Goal: Communication & Community: Share content

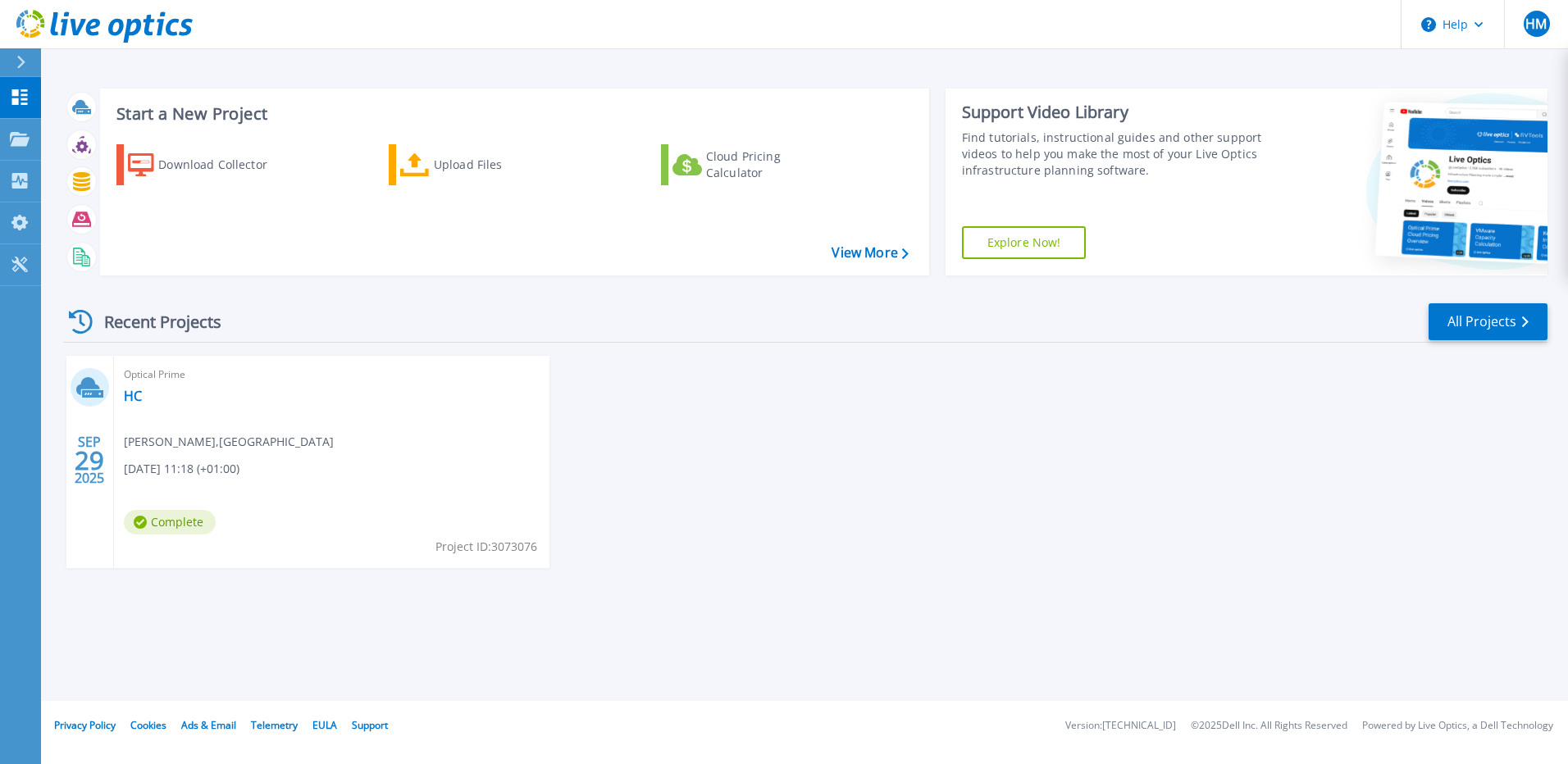
click at [746, 406] on div "[DATE] Optical Prime HC [PERSON_NAME] , [PERSON_NAME][GEOGRAPHIC_DATA] [DATE] 1…" at bounding box center [799, 478] width 1497 height 245
click at [172, 410] on div "Optical Prime HC Hubert Marciniak , Hull College 09/29/2025, 11:18 (+01:00) Com…" at bounding box center [332, 462] width 436 height 213
click at [131, 396] on link "HC" at bounding box center [133, 396] width 18 height 16
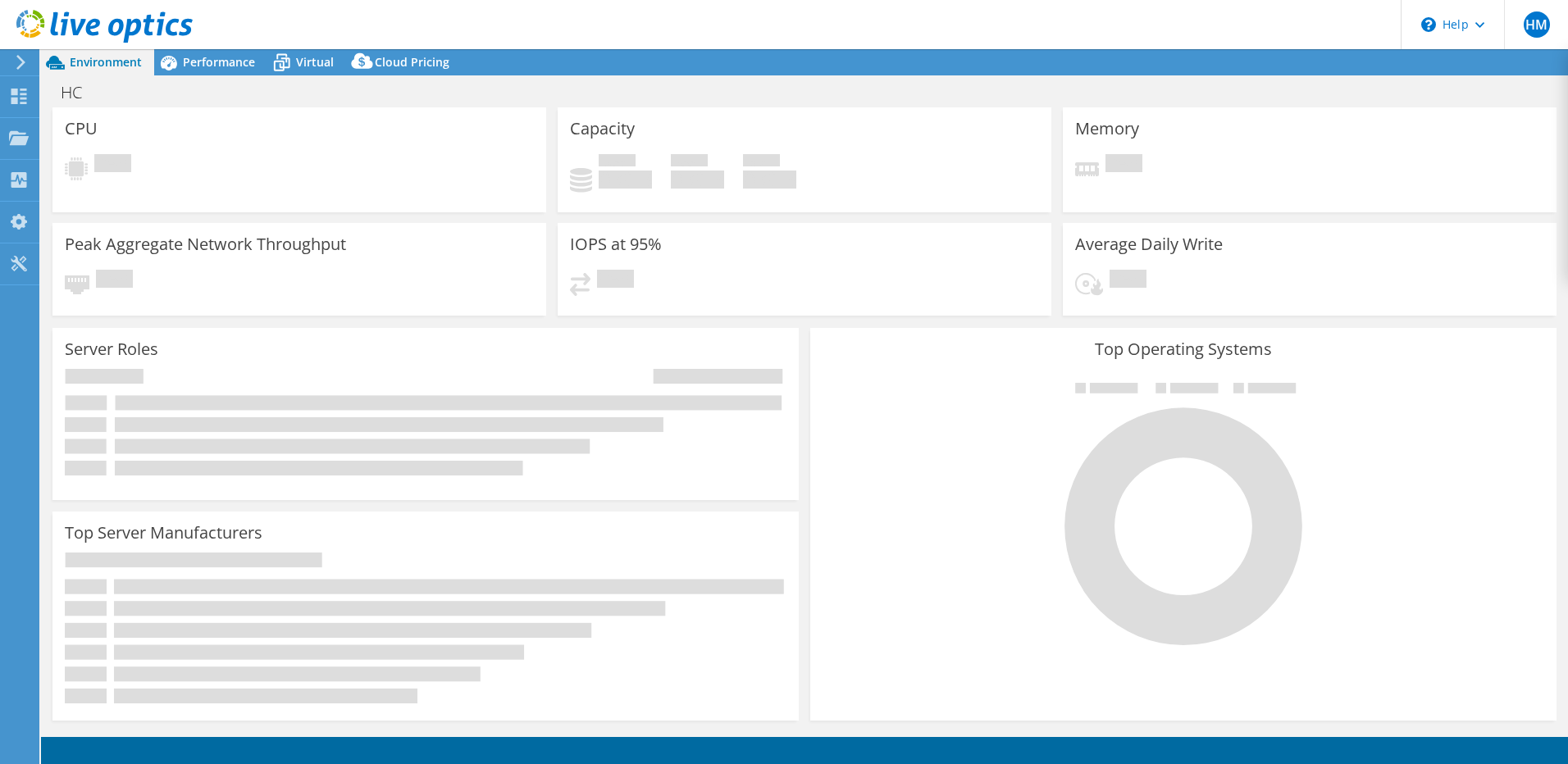
select select "USD"
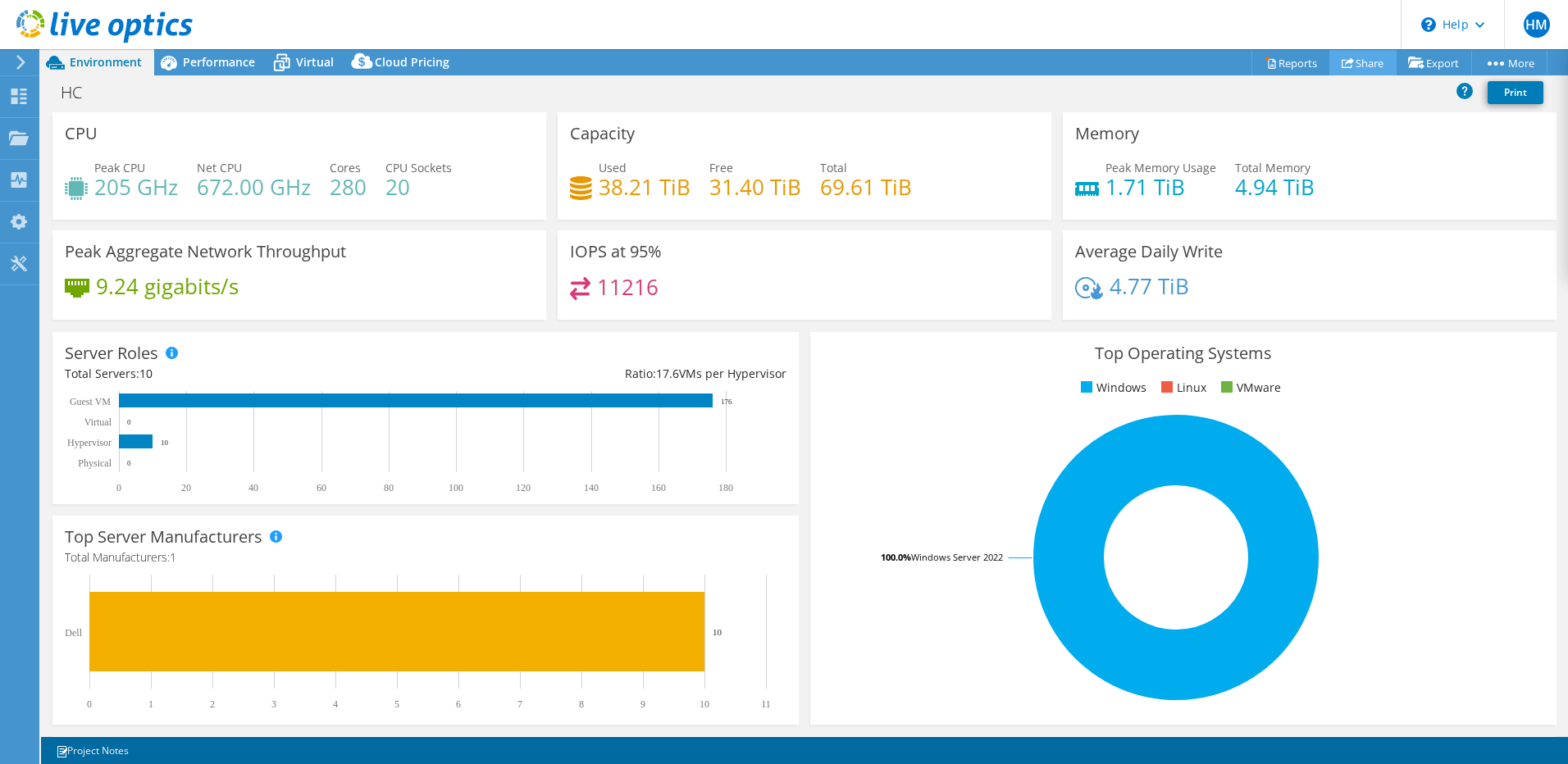
click at [1354, 61] on link "Share" at bounding box center [1362, 63] width 67 height 26
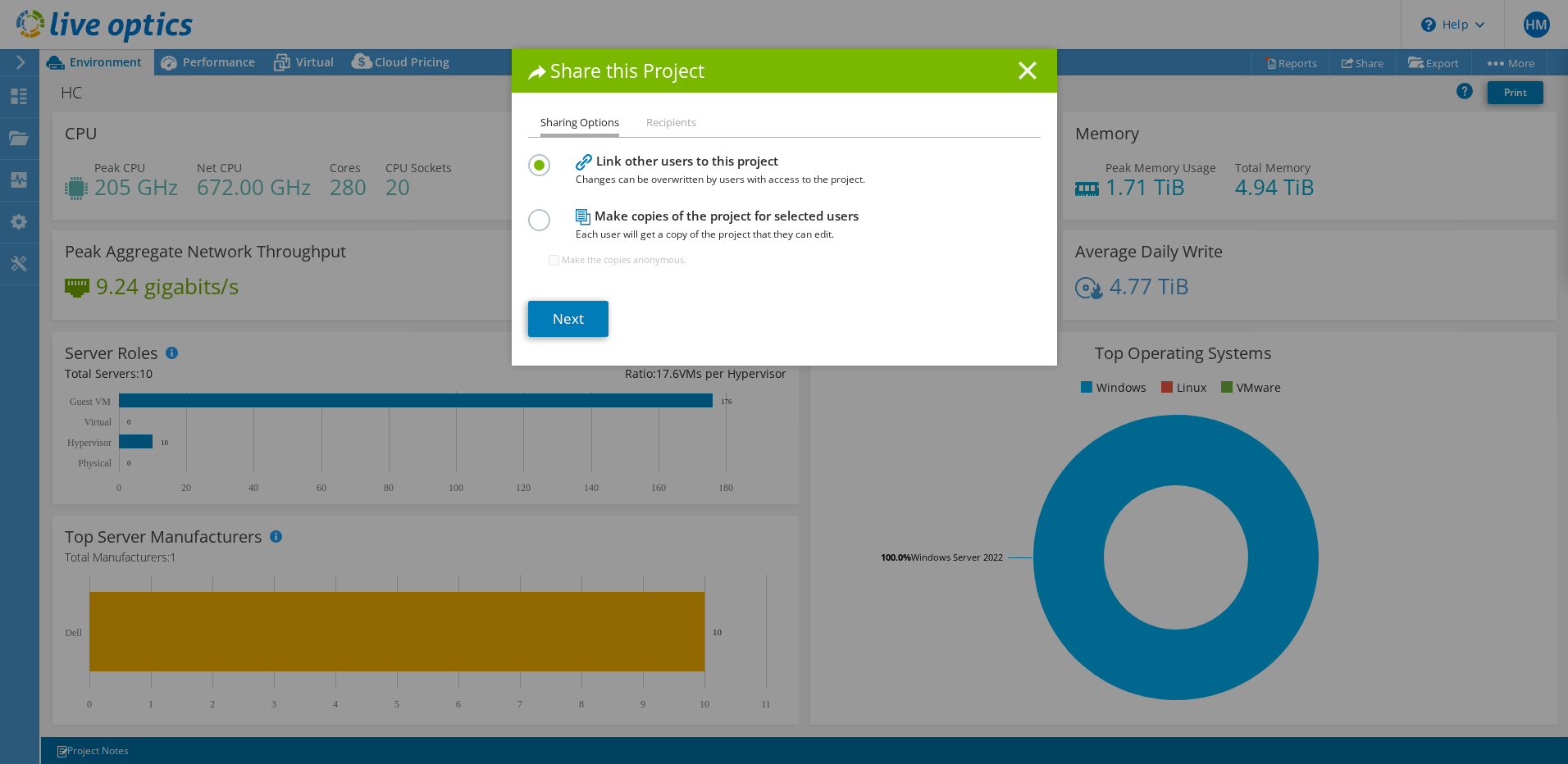
click at [1020, 65] on icon at bounding box center [1027, 70] width 18 height 18
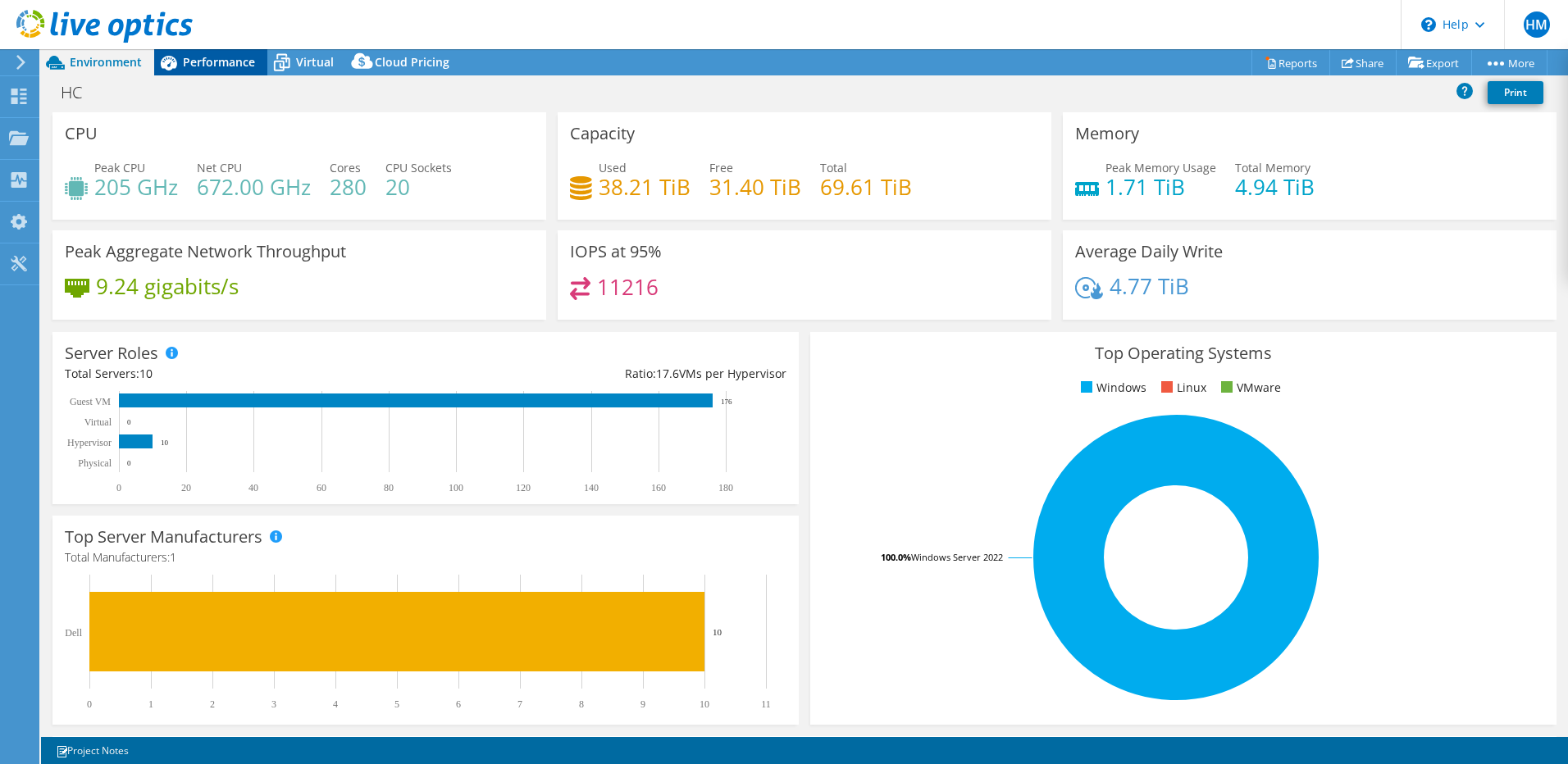
click at [180, 66] on icon at bounding box center [168, 63] width 29 height 29
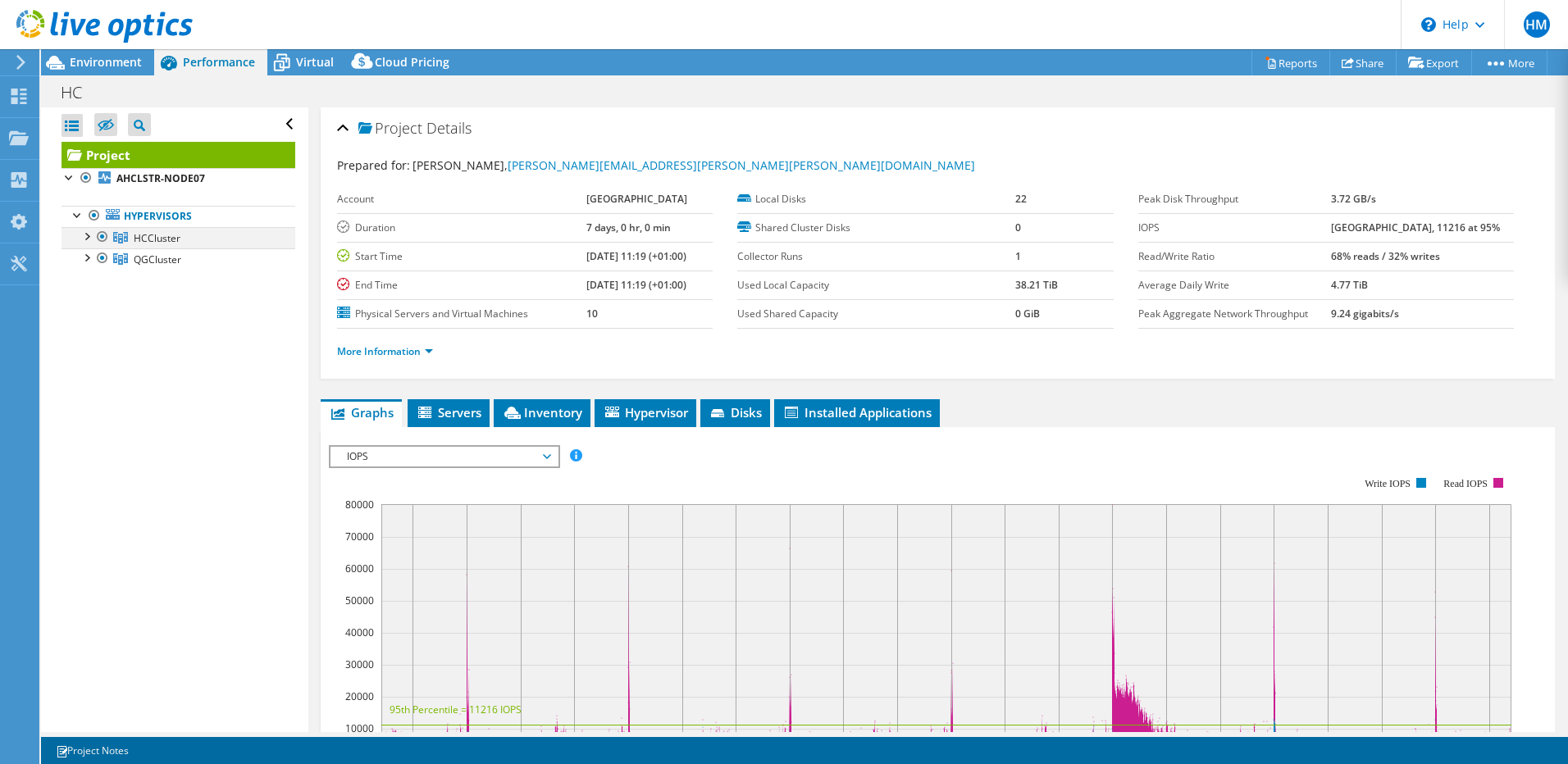
click at [89, 237] on div at bounding box center [86, 235] width 16 height 16
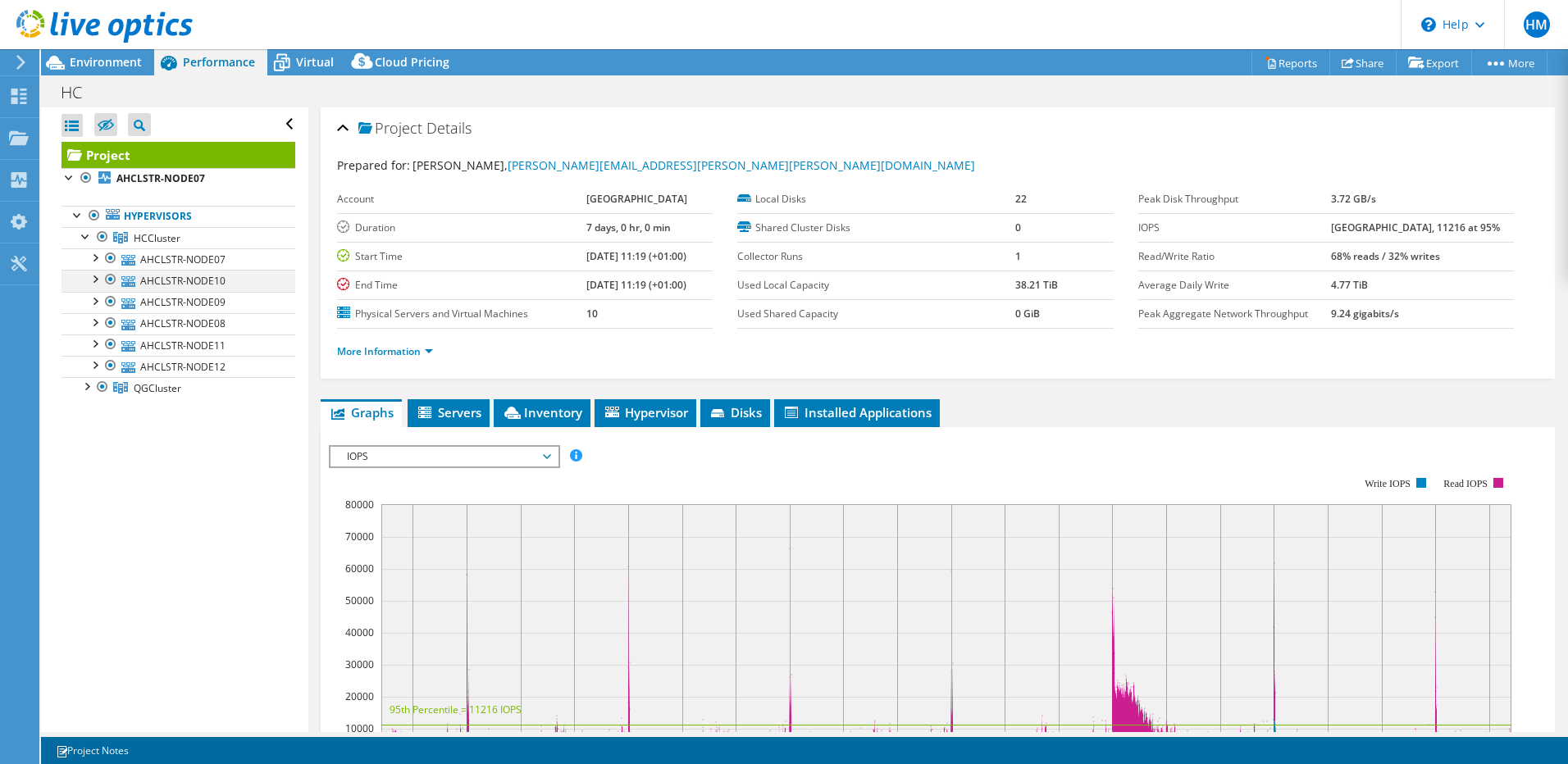
click at [92, 277] on div at bounding box center [94, 277] width 16 height 16
click at [170, 327] on link "Network Interfaces" at bounding box center [178, 323] width 234 height 21
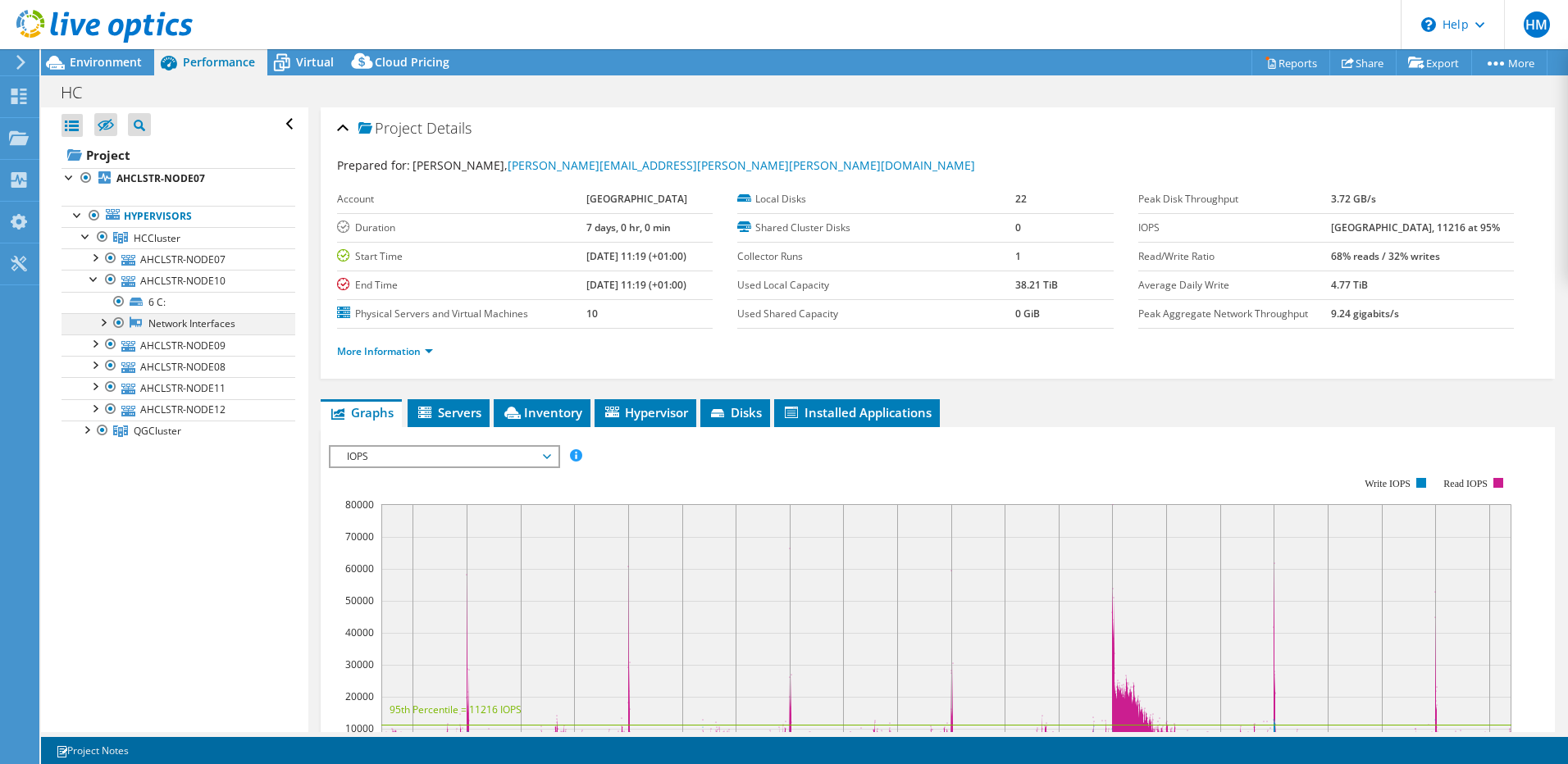
click at [104, 323] on div at bounding box center [102, 321] width 16 height 16
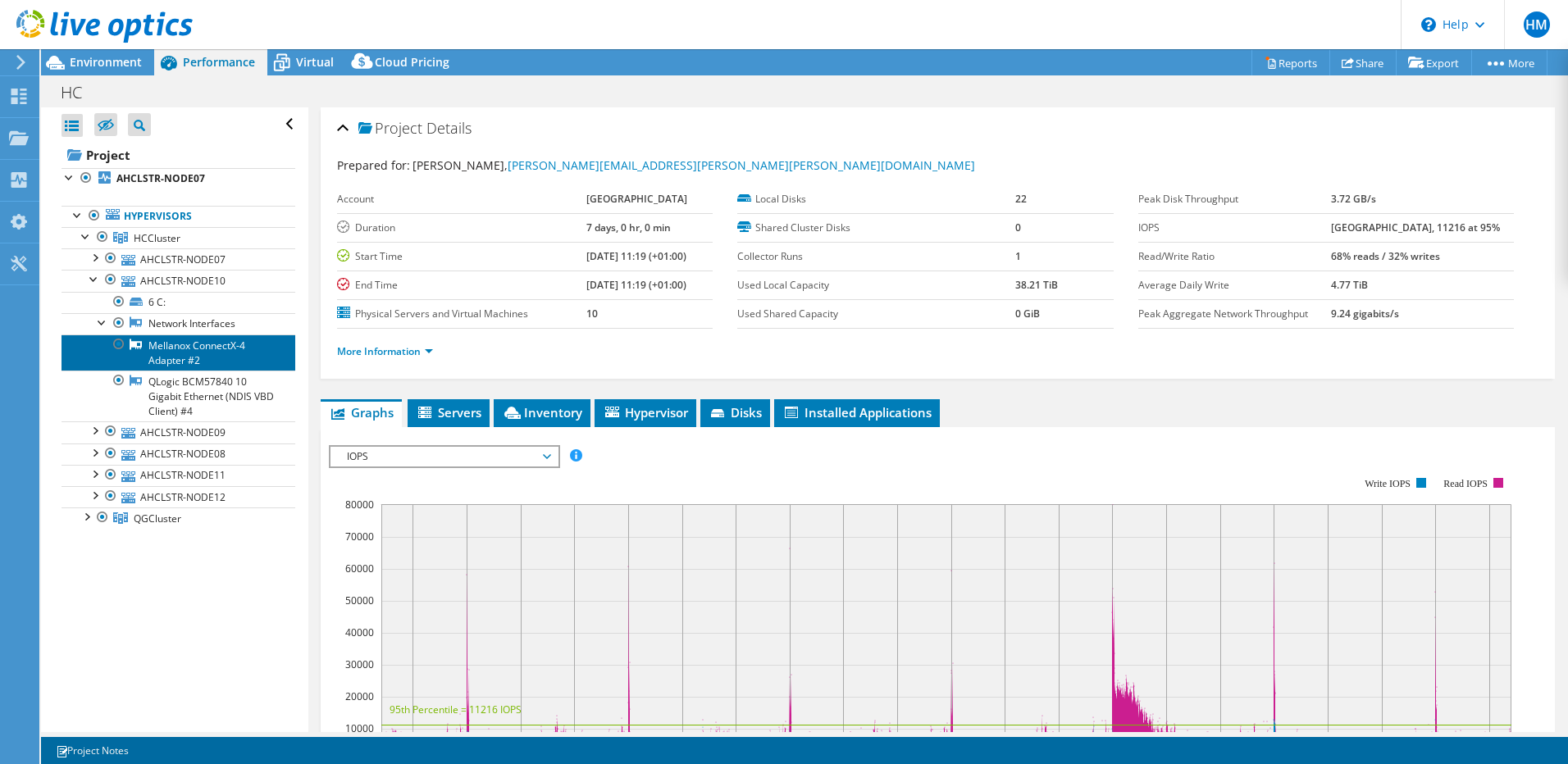
click at [185, 352] on link "Mellanox ConnectX-4 Adapter #2" at bounding box center [178, 352] width 234 height 36
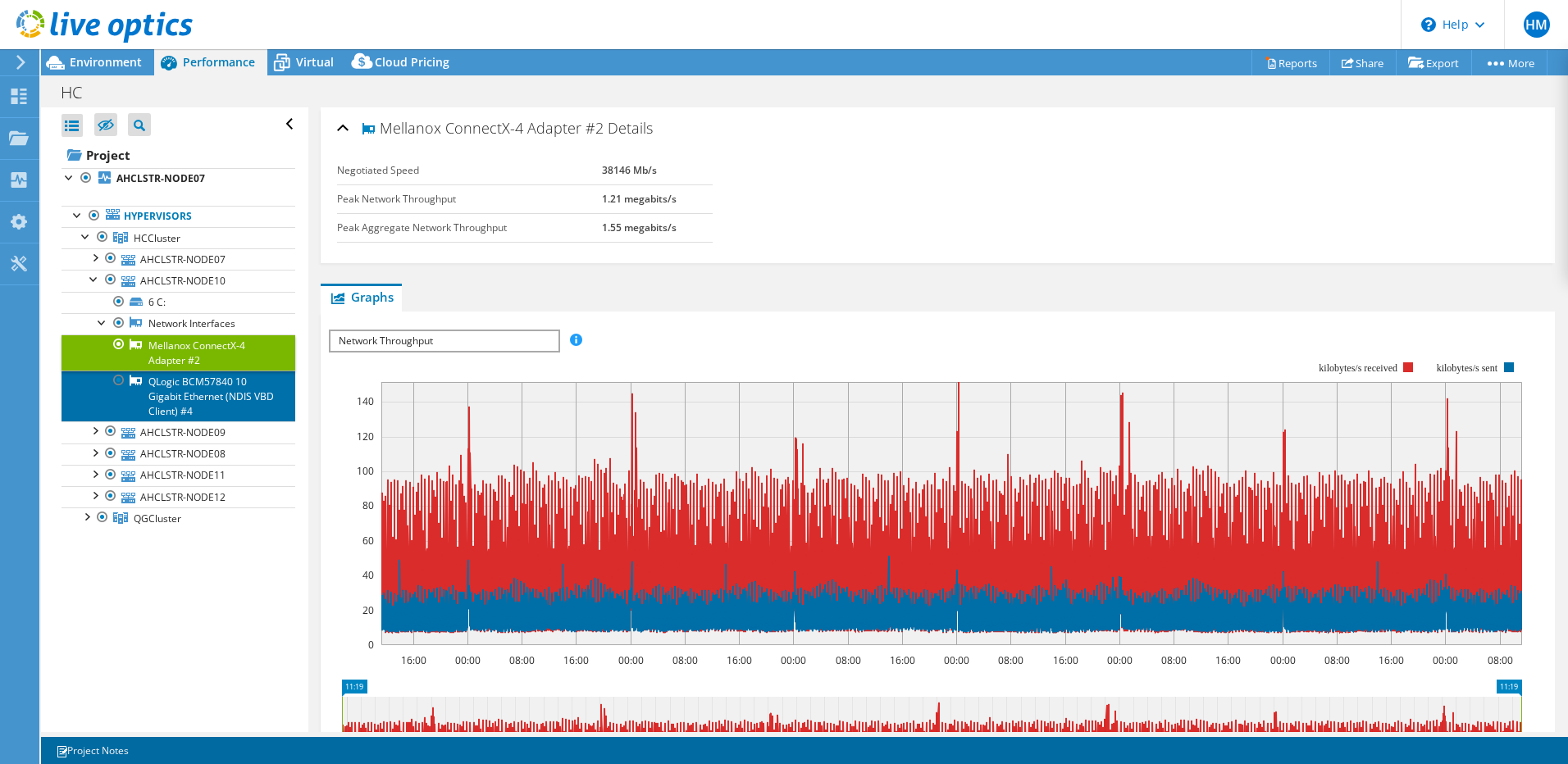
click at [191, 391] on link "QLogic BCM57840 10 Gigabit Ethernet (NDIS VBD Client) #4" at bounding box center [178, 396] width 234 height 51
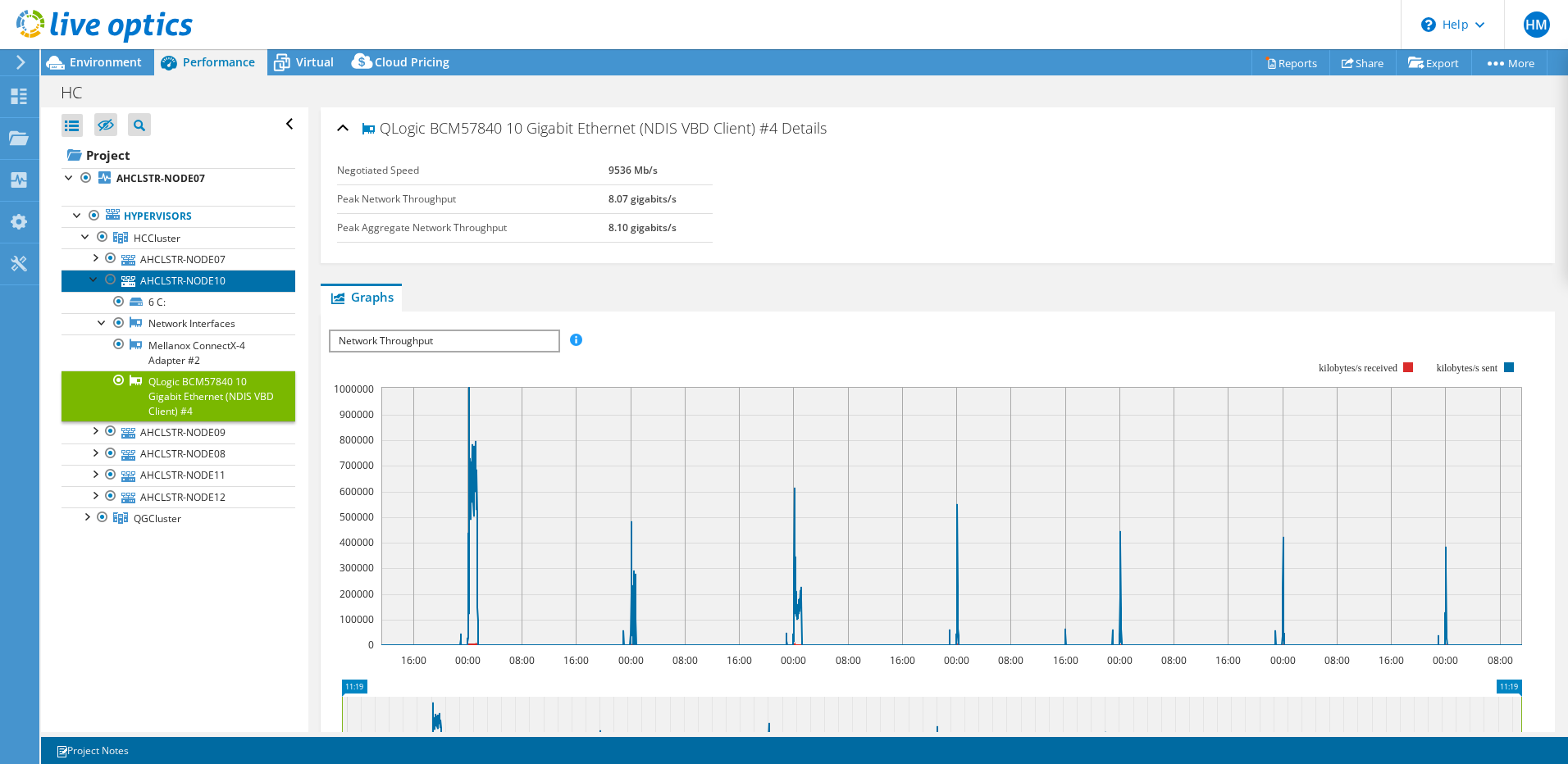
click at [184, 282] on link "AHCLSTR-NODE10" at bounding box center [178, 280] width 234 height 21
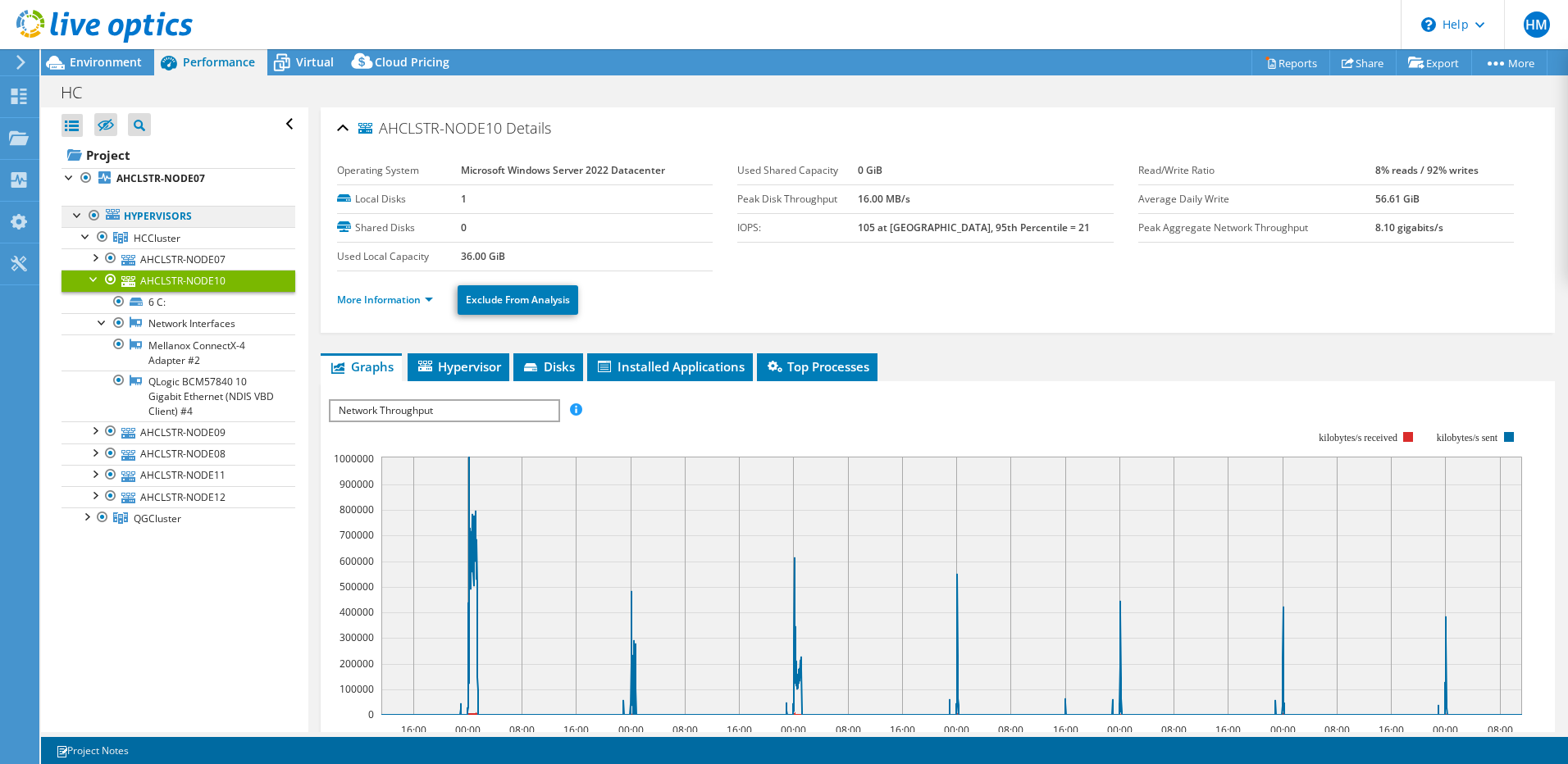
click at [140, 217] on link "Hypervisors" at bounding box center [178, 216] width 234 height 21
click at [149, 183] on b "AHCLSTR-NODE07" at bounding box center [161, 178] width 88 height 14
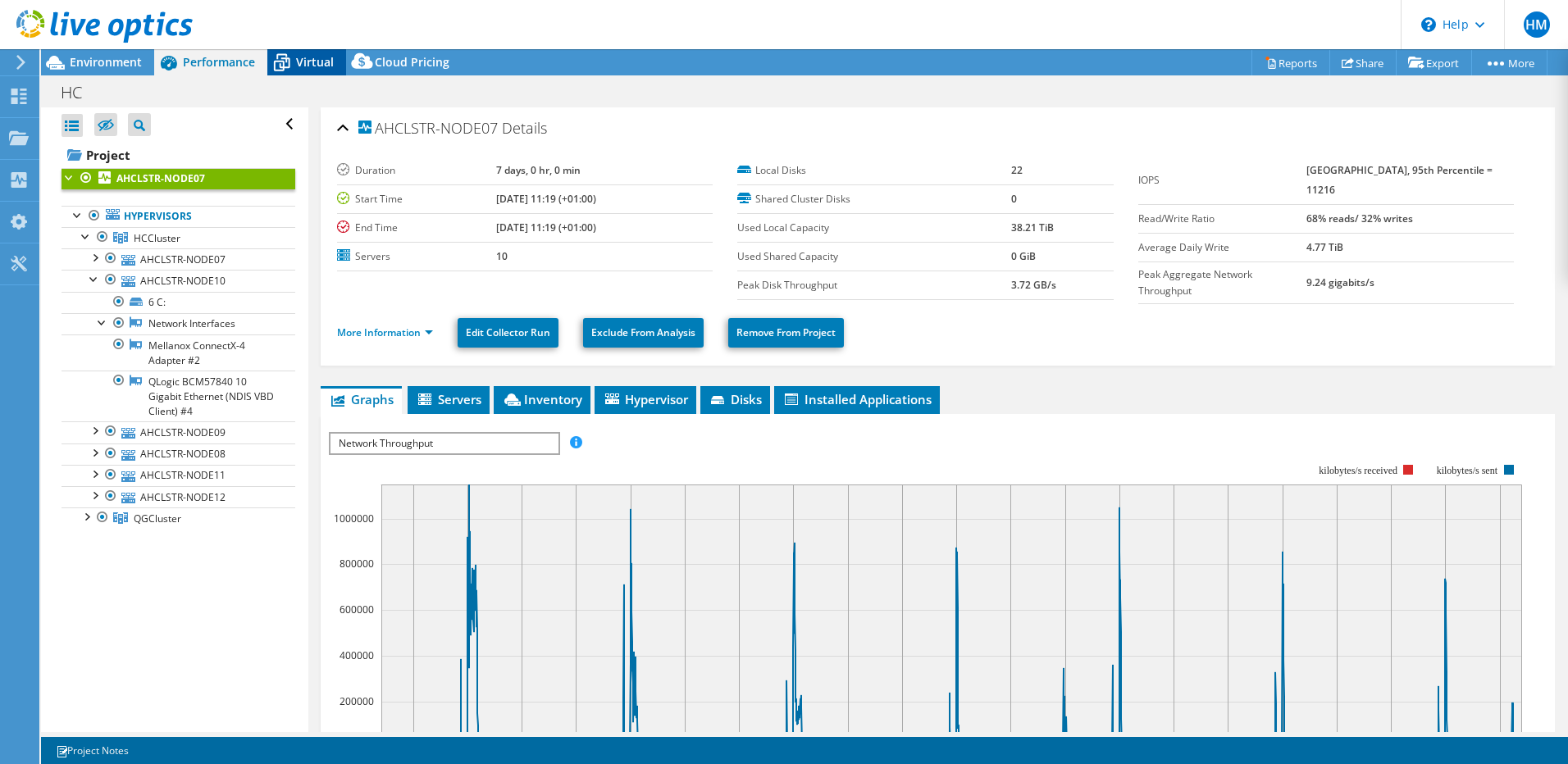
click at [299, 64] on span "Virtual" at bounding box center [315, 62] width 37 height 15
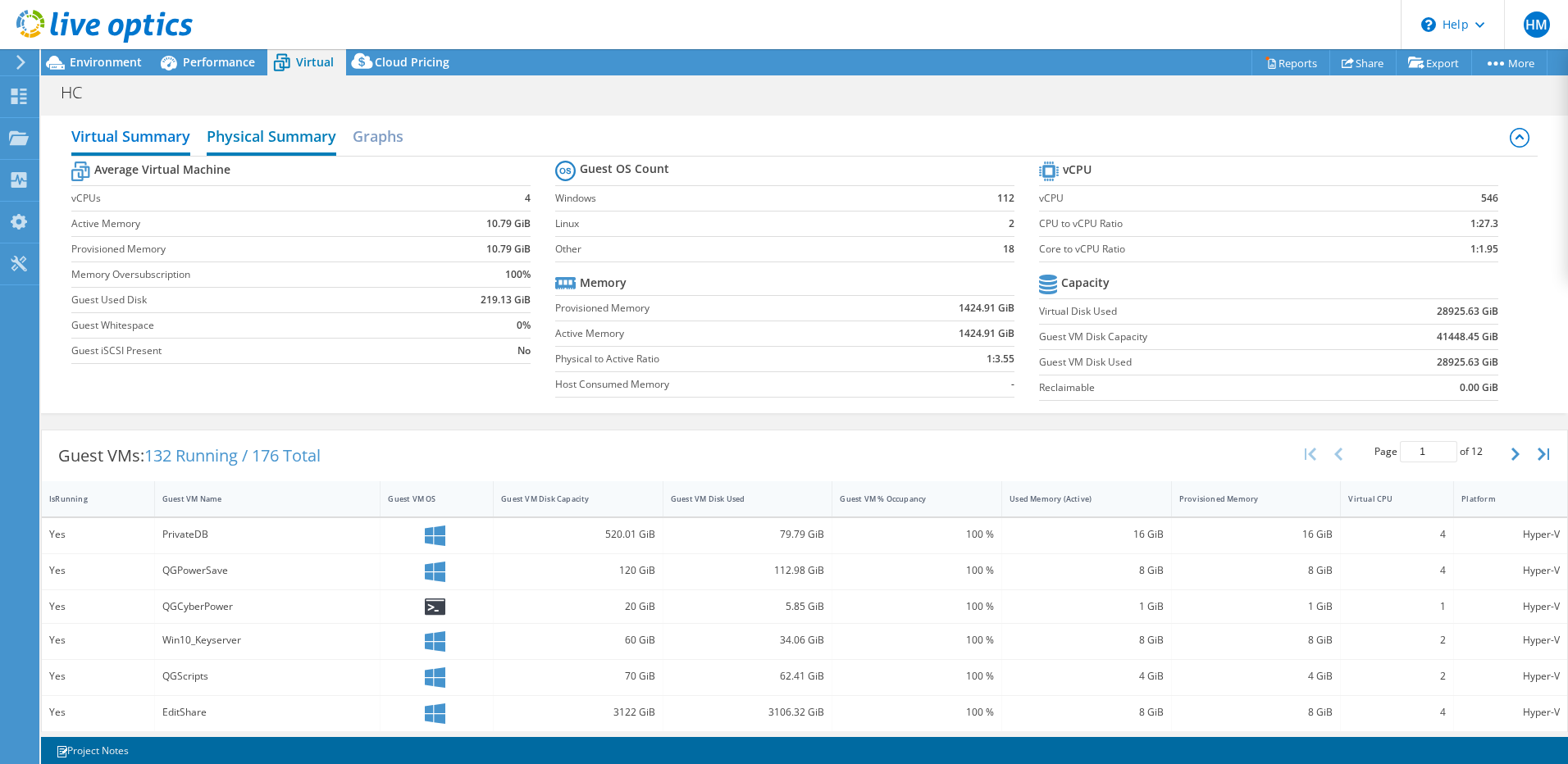
click at [261, 138] on h2 "Physical Summary" at bounding box center [271, 138] width 129 height 36
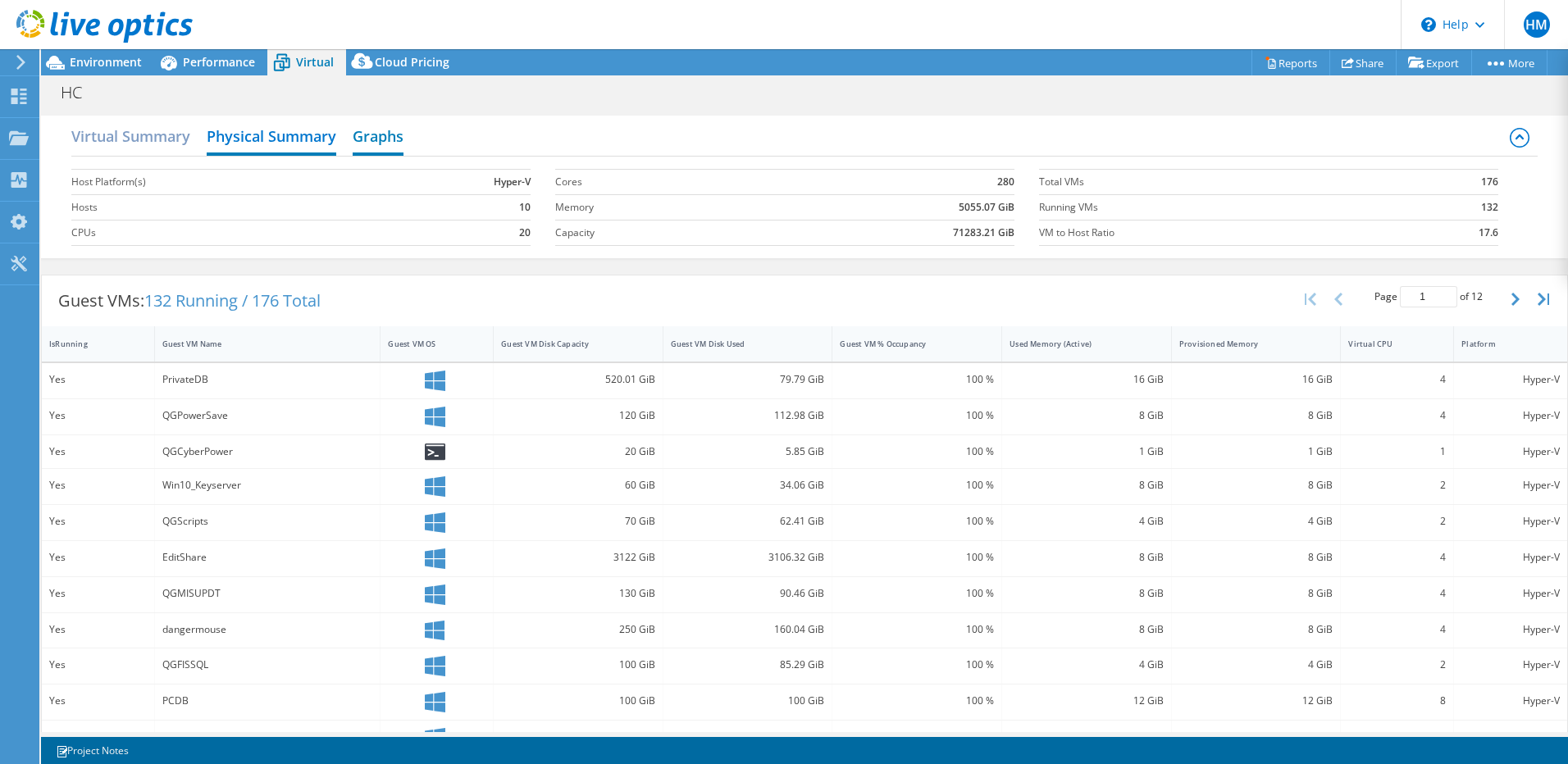
click at [362, 136] on h2 "Graphs" at bounding box center [378, 138] width 51 height 36
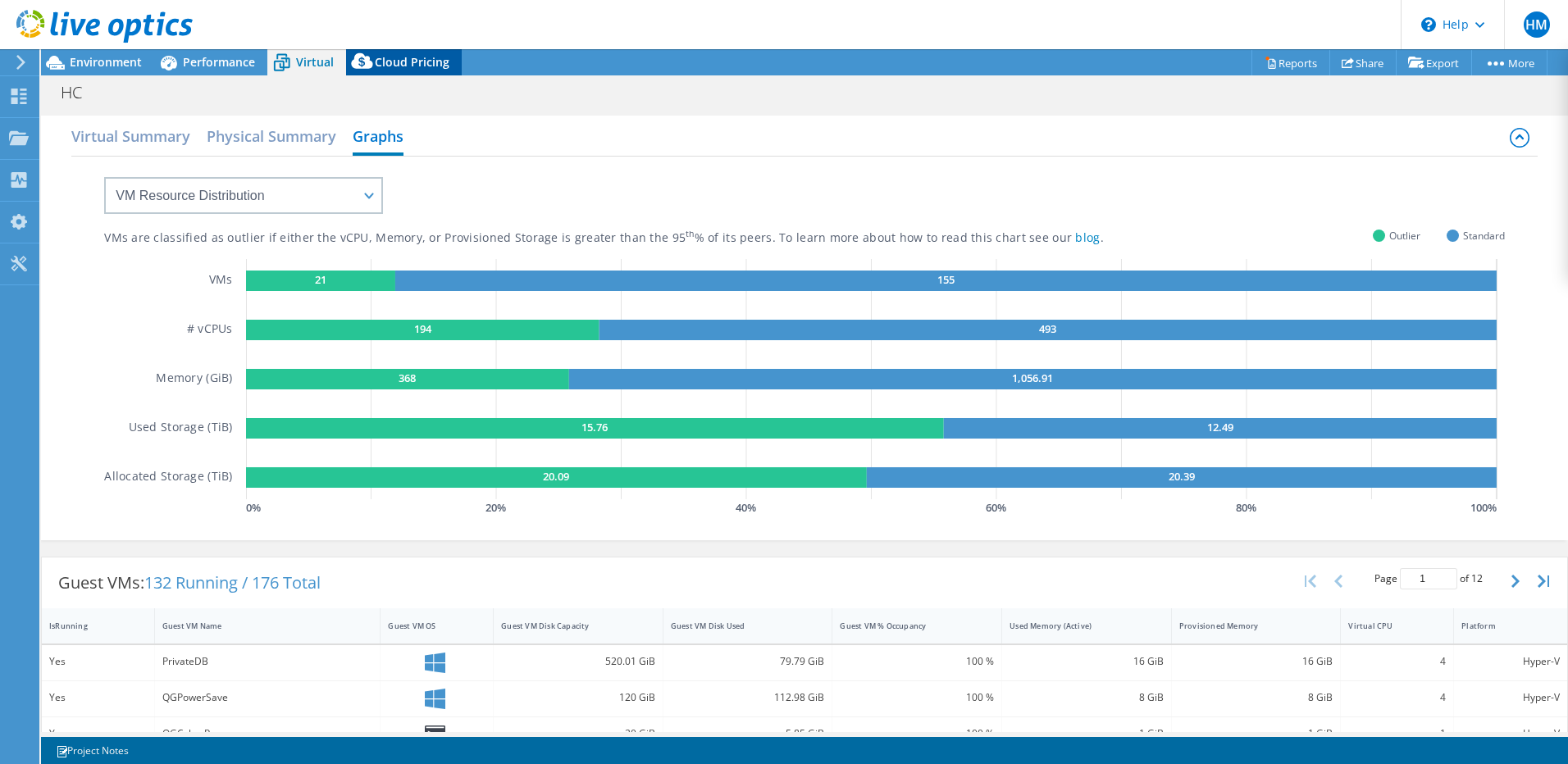
click at [363, 60] on icon at bounding box center [361, 61] width 21 height 15
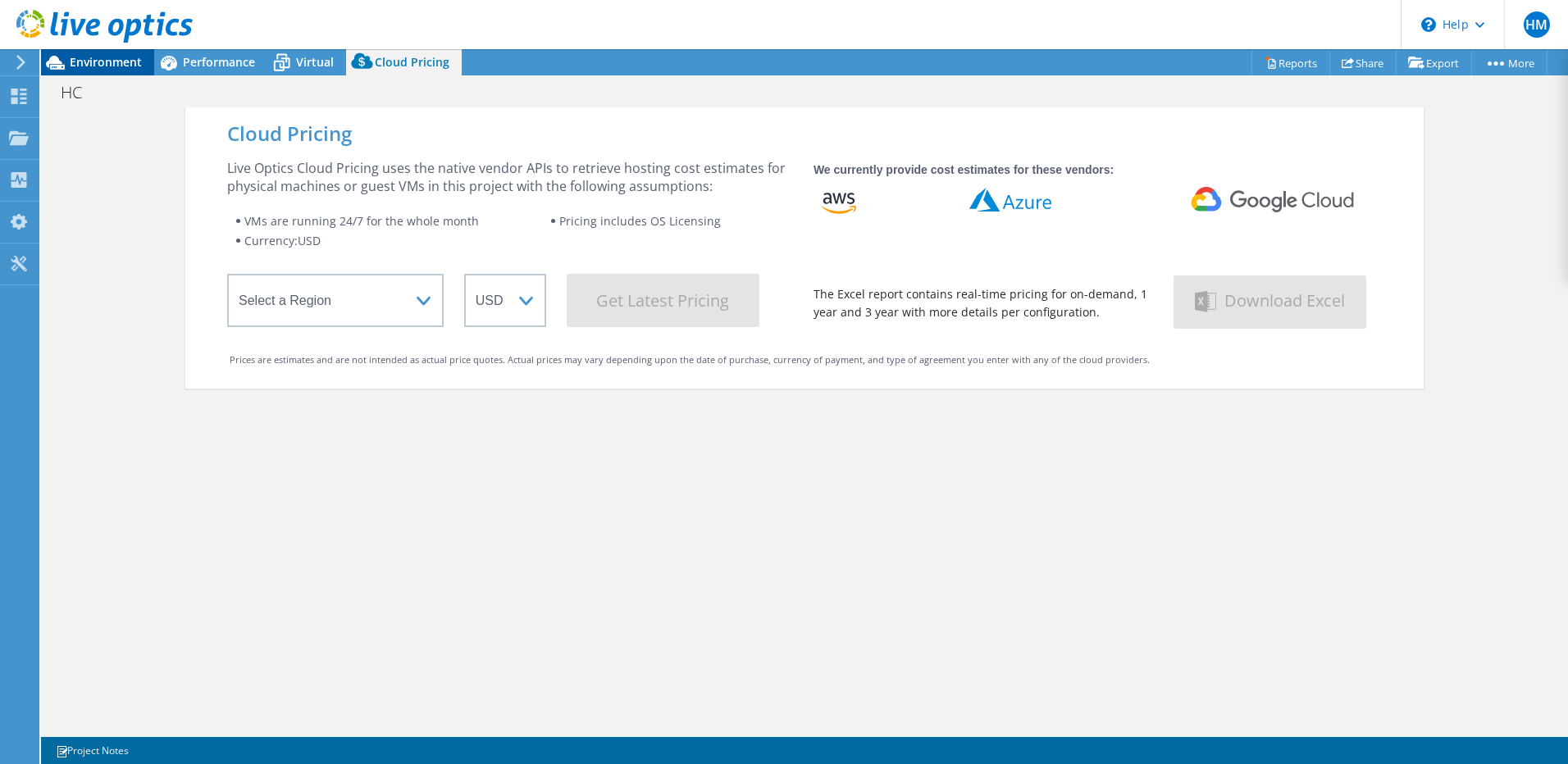
click at [117, 71] on div "Environment" at bounding box center [97, 62] width 113 height 26
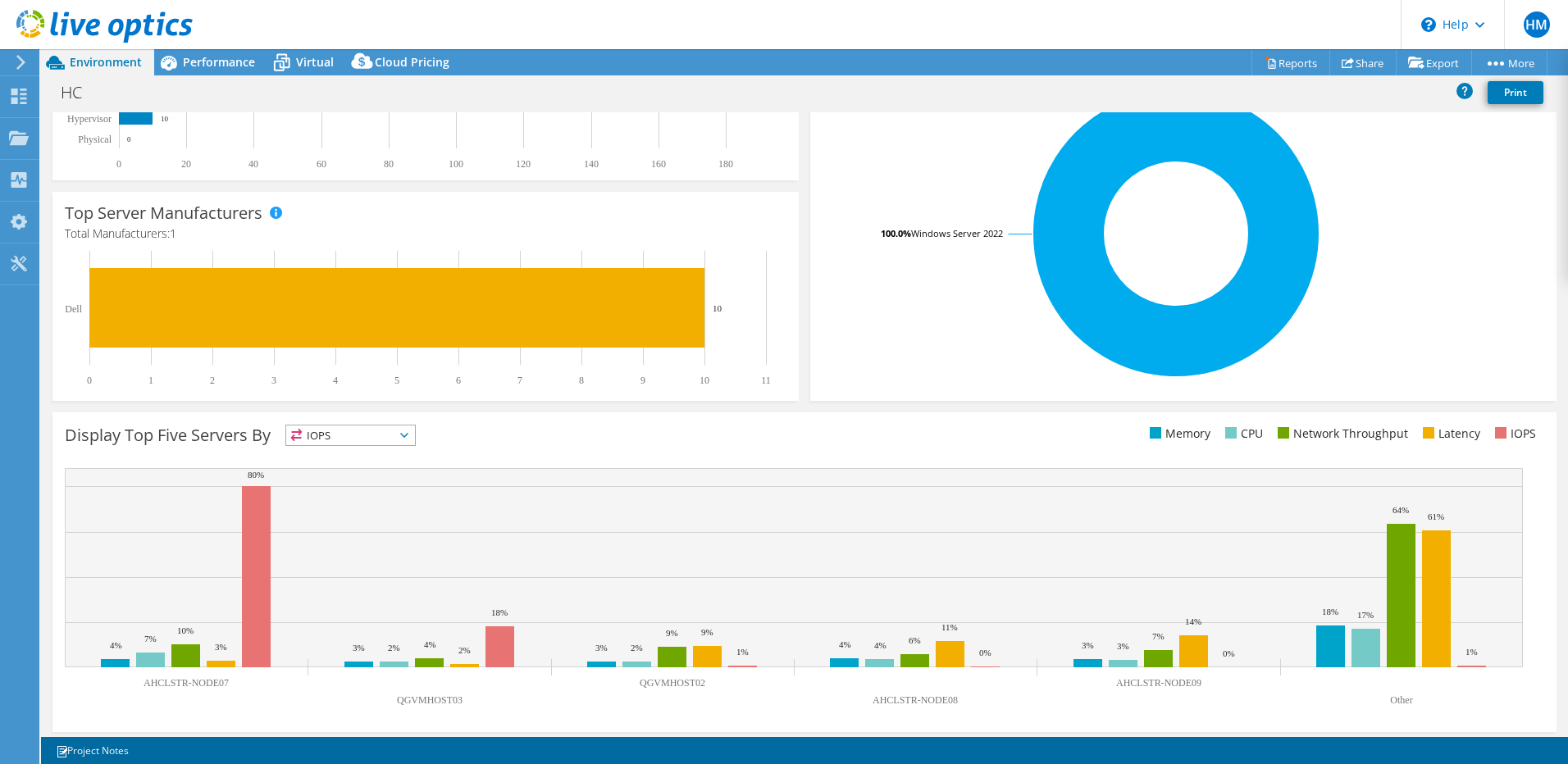
scroll to position [330, 0]
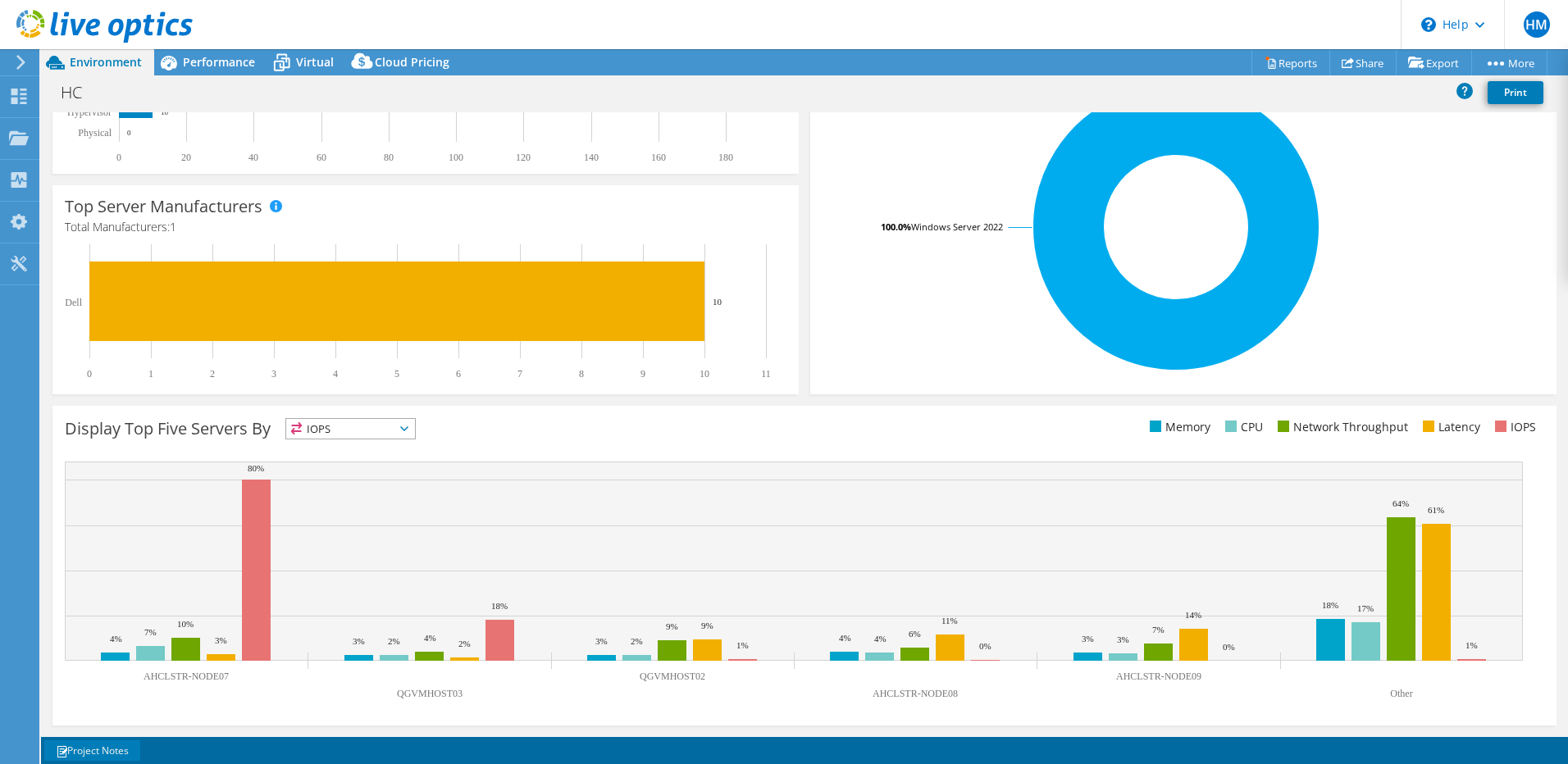
click at [100, 753] on link "Project Notes" at bounding box center [92, 750] width 96 height 20
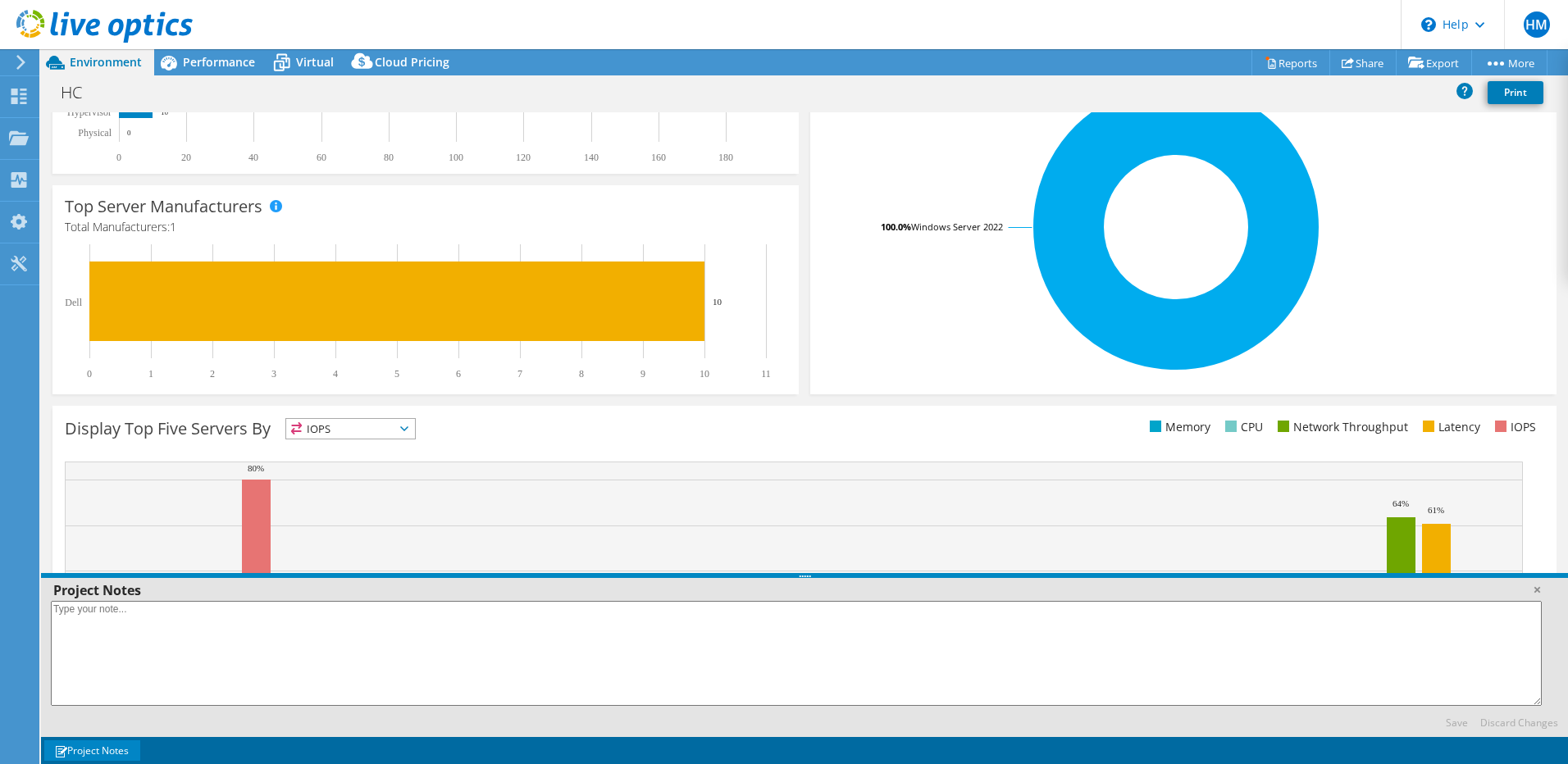
click at [100, 753] on link "Project Notes" at bounding box center [92, 750] width 96 height 20
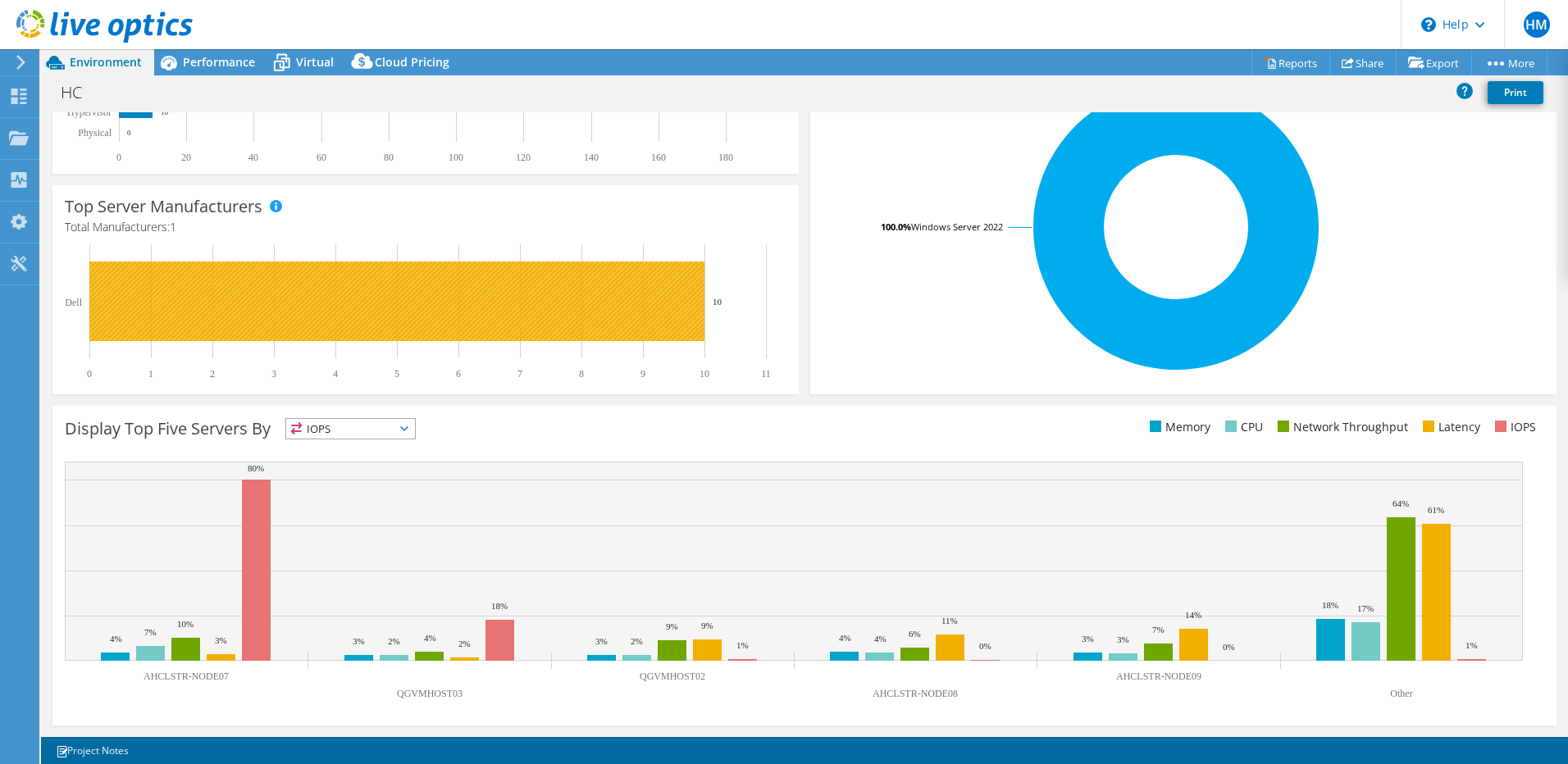
scroll to position [3, 0]
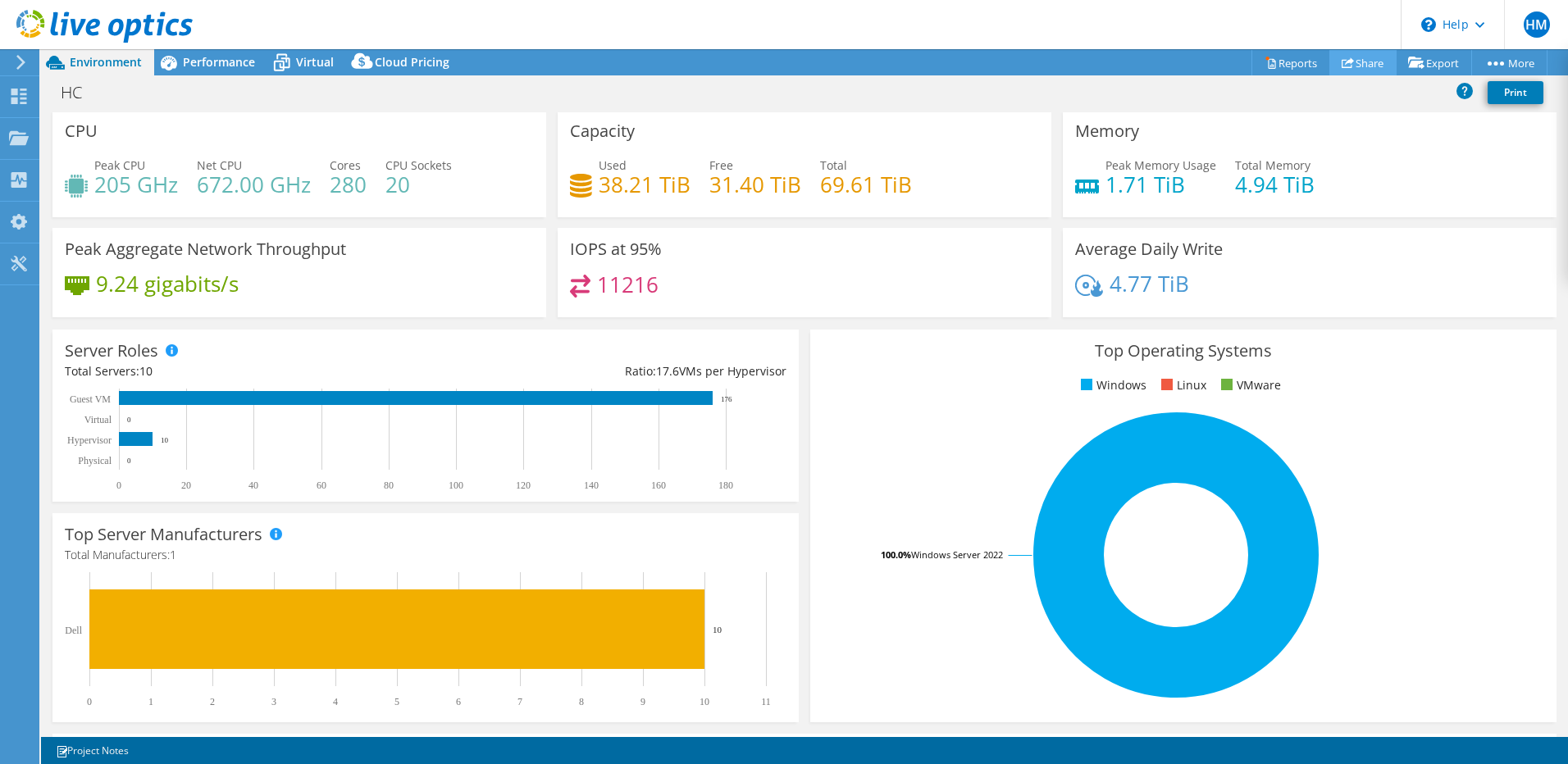
click at [1367, 59] on link "Share" at bounding box center [1362, 63] width 67 height 26
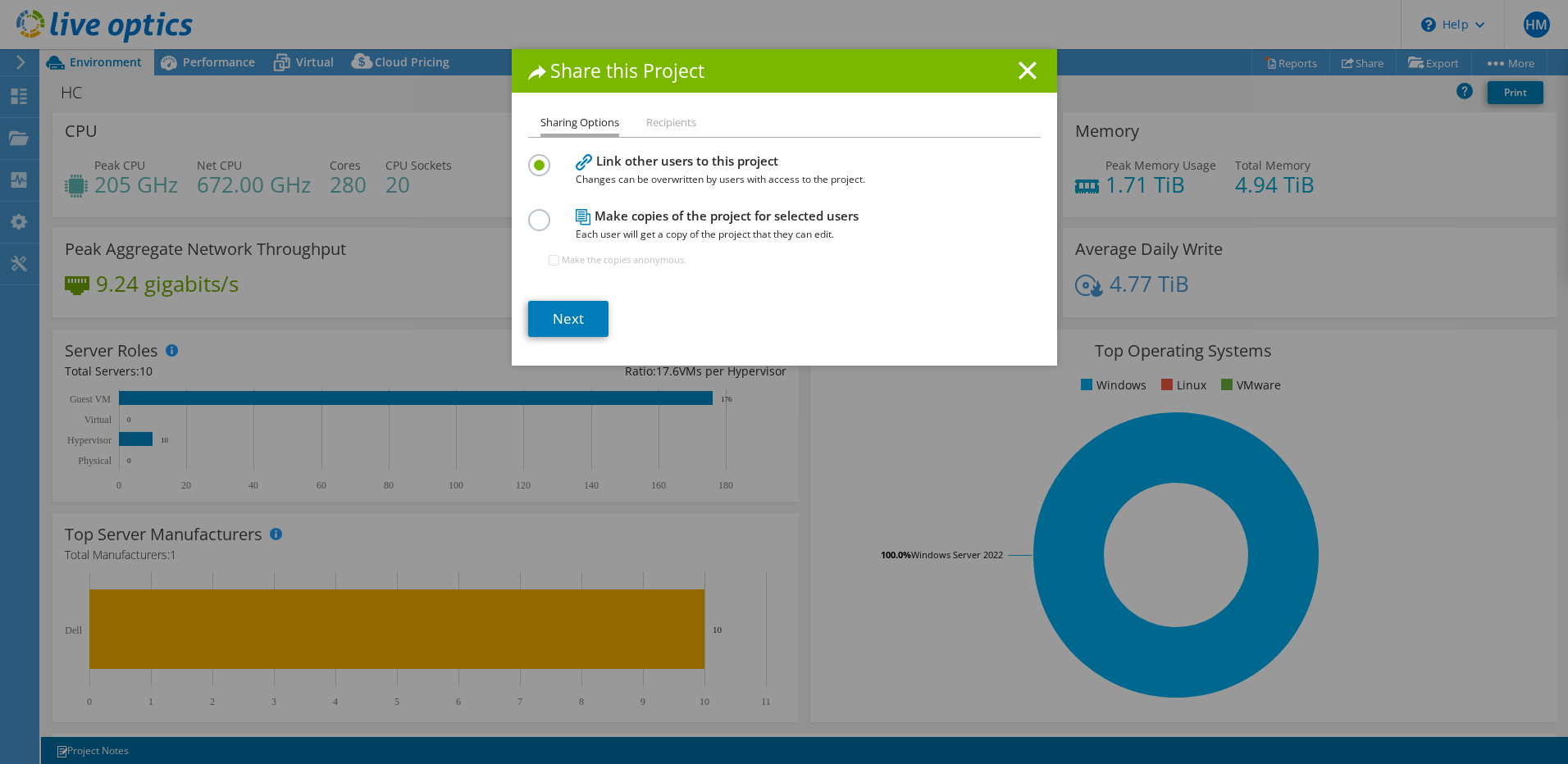
click at [531, 214] on label at bounding box center [543, 211] width 29 height 4
click at [0, 0] on input "radio" at bounding box center [0, 0] width 0 height 0
click at [575, 318] on link "Next" at bounding box center [568, 319] width 80 height 36
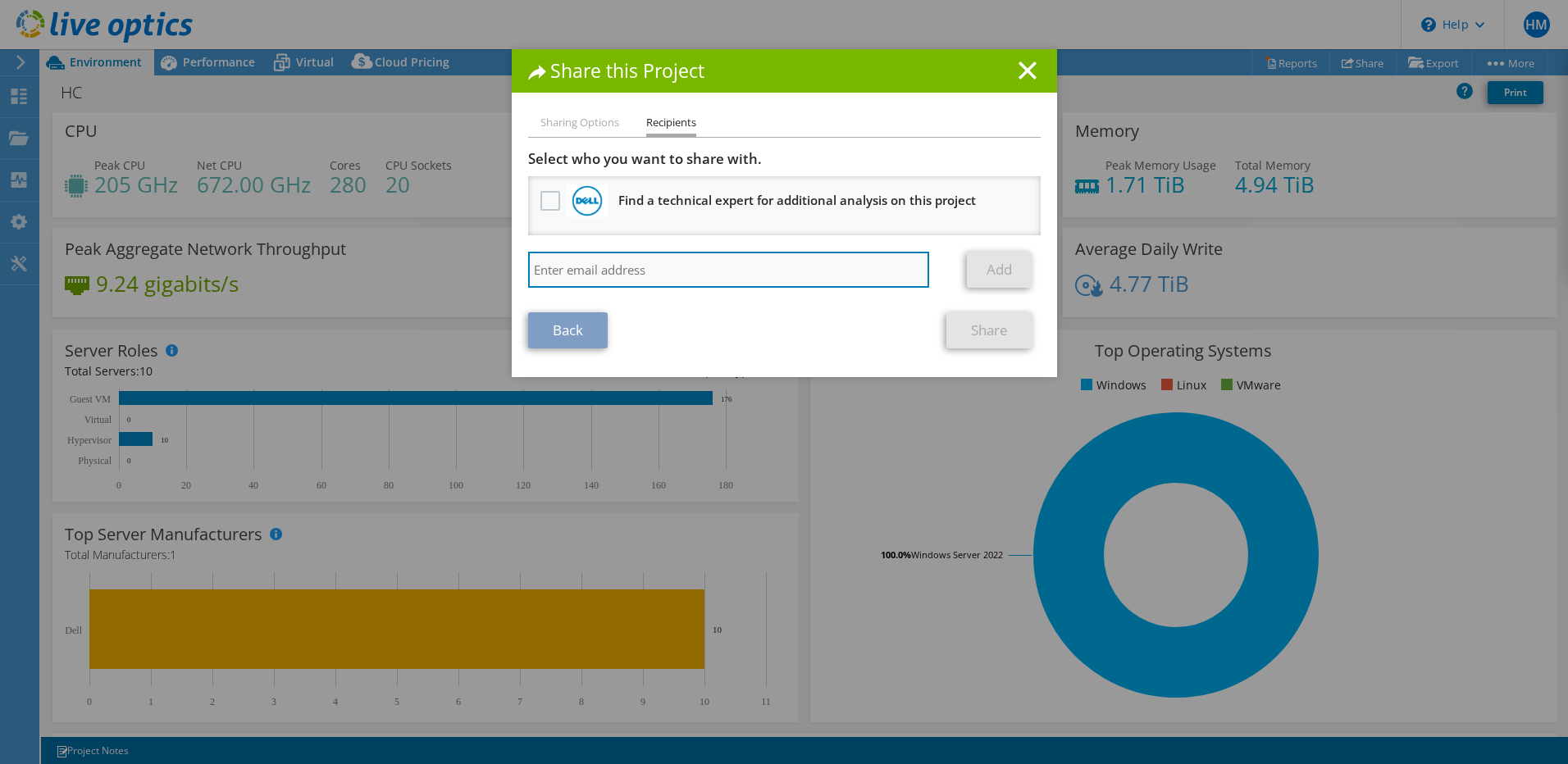
click at [677, 274] on input "search" at bounding box center [729, 270] width 402 height 36
click at [760, 269] on input "[PERSON_NAME]." at bounding box center [729, 270] width 402 height 36
paste input "25.08.11.12"
drag, startPoint x: 664, startPoint y: 280, endPoint x: 1557, endPoint y: 275, distance: 893.0
click at [664, 280] on input "25.08.11.12" at bounding box center [729, 270] width 402 height 36
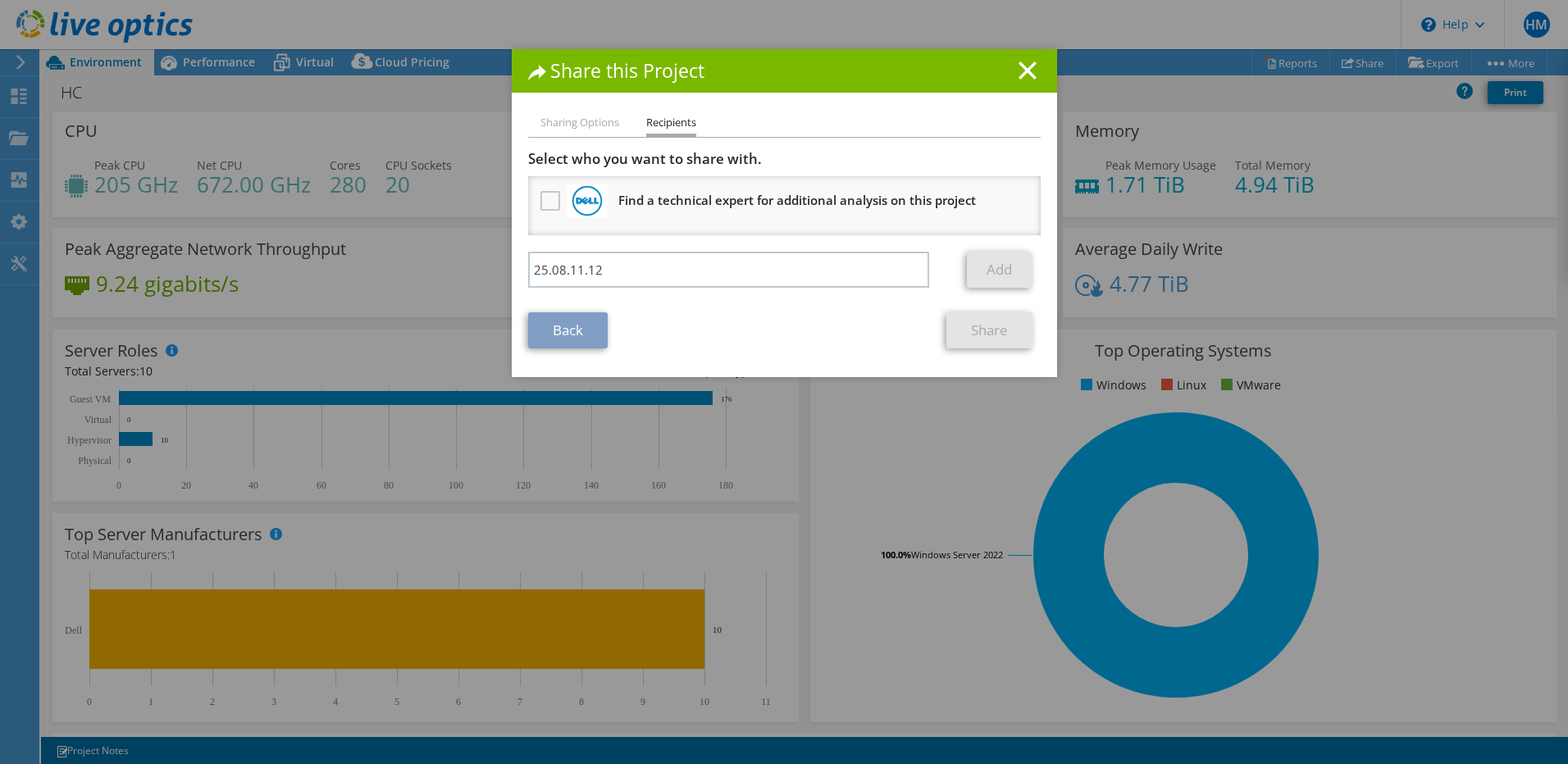
click at [0, 0] on div at bounding box center [0, 0] width 0 height 0
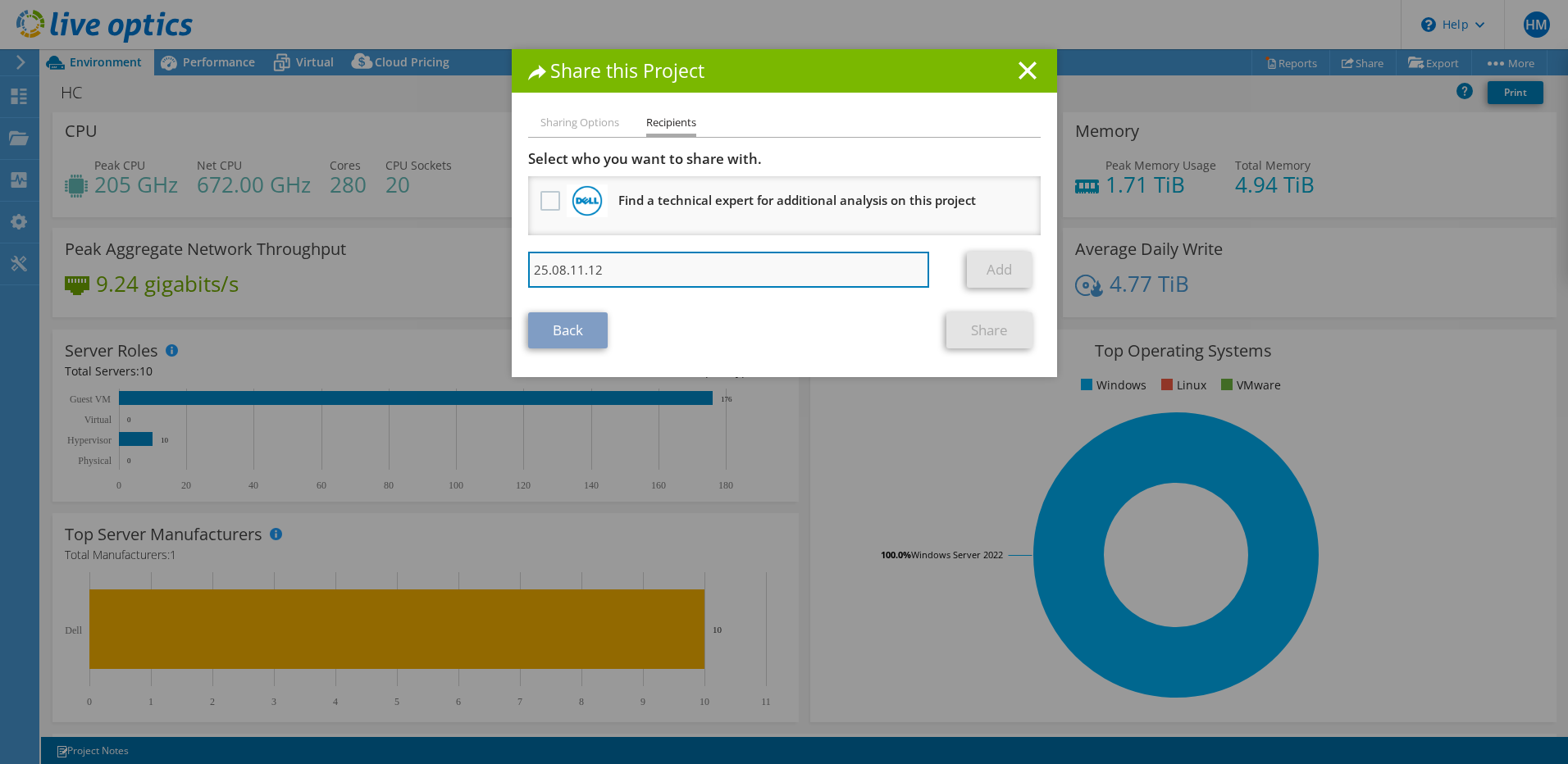
click at [825, 279] on input "25.08.11.12" at bounding box center [729, 270] width 402 height 36
paste input "[PERSON_NAME][EMAIL_ADDRESS][PERSON_NAME][PERSON_NAME][DOMAIN_NAME]"
type input "[PERSON_NAME][EMAIL_ADDRESS][PERSON_NAME][PERSON_NAME][DOMAIN_NAME]"
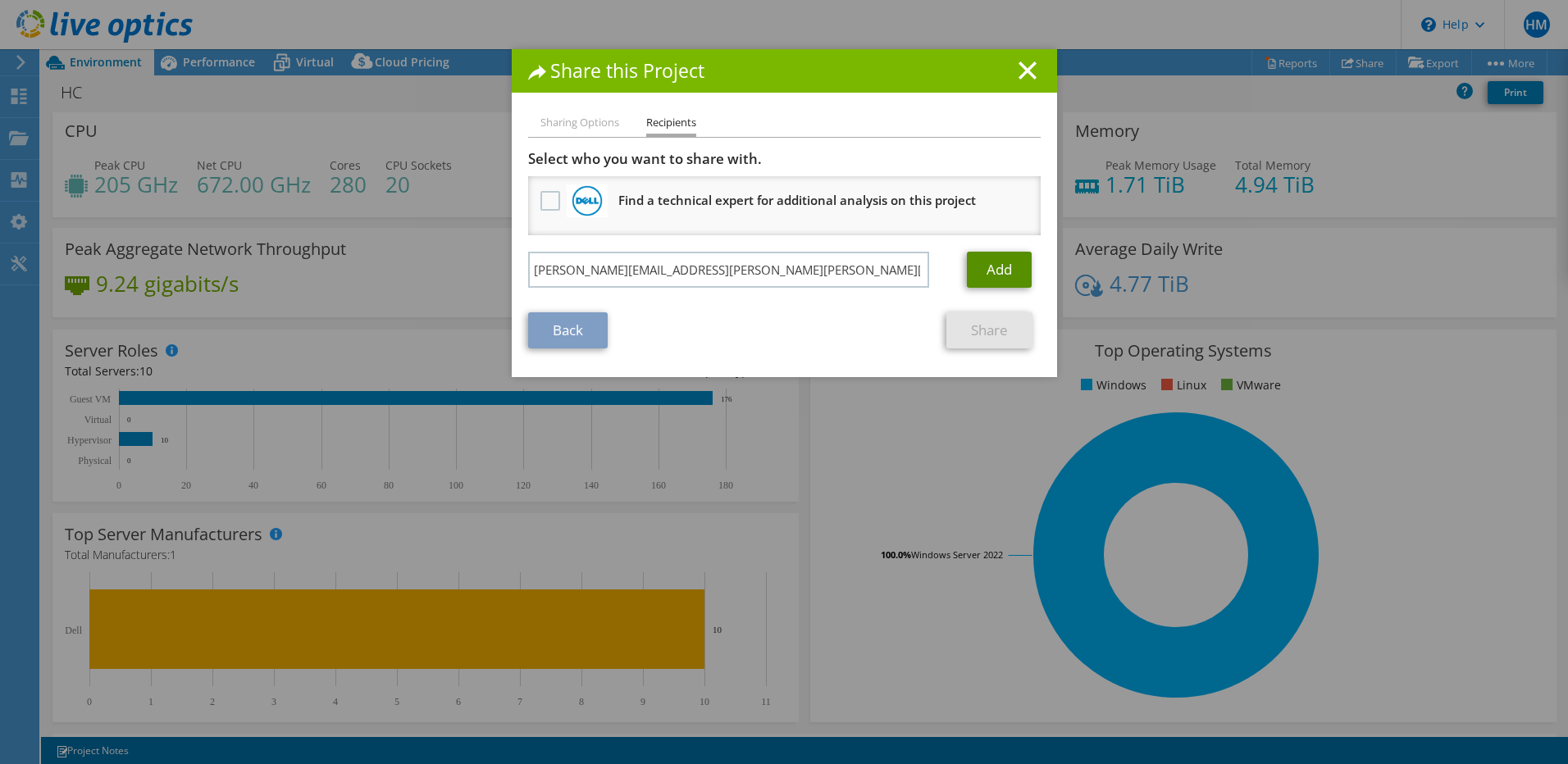
click at [977, 260] on link "Add" at bounding box center [999, 270] width 65 height 36
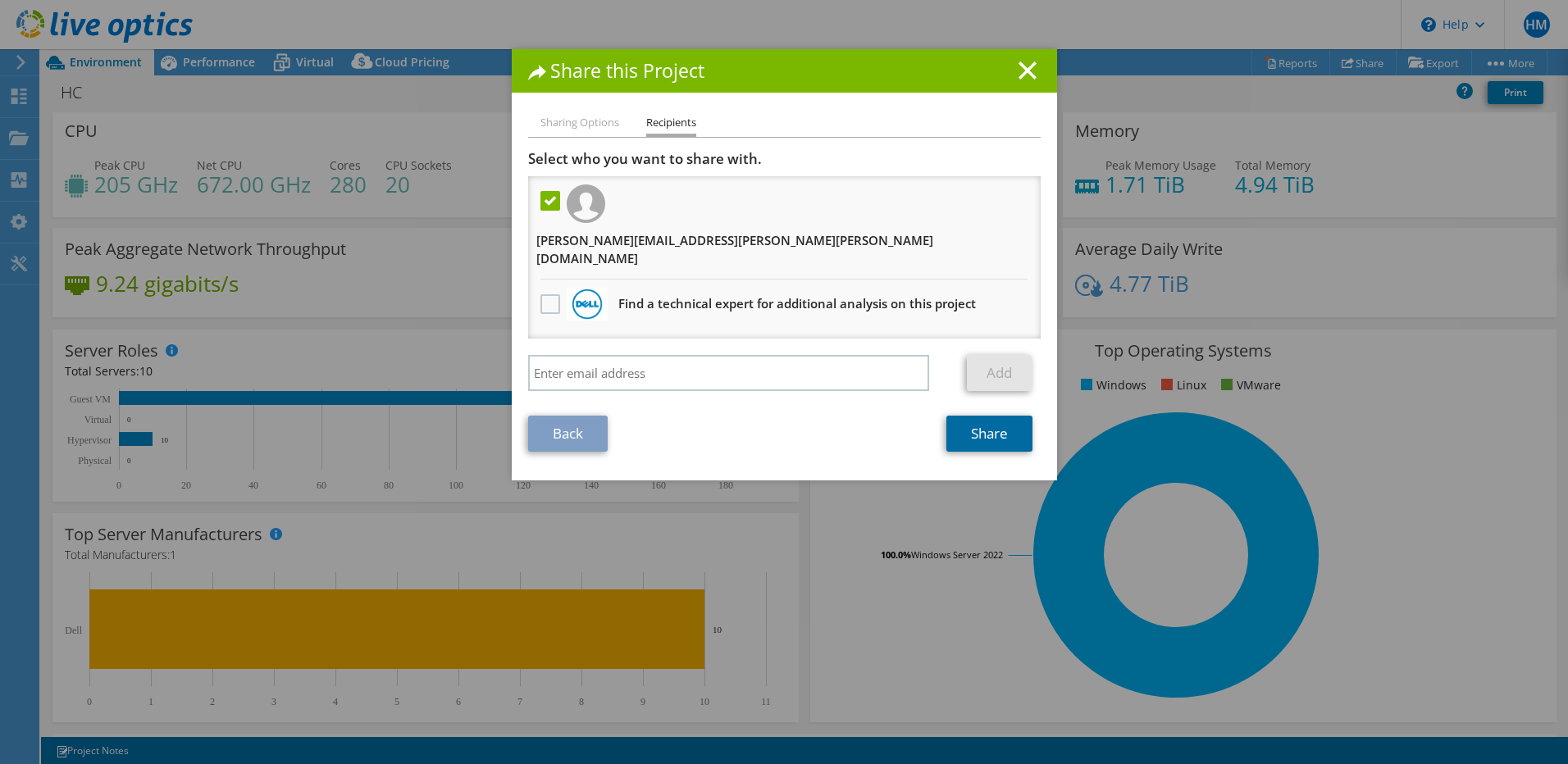
click at [977, 416] on link "Share" at bounding box center [989, 434] width 86 height 36
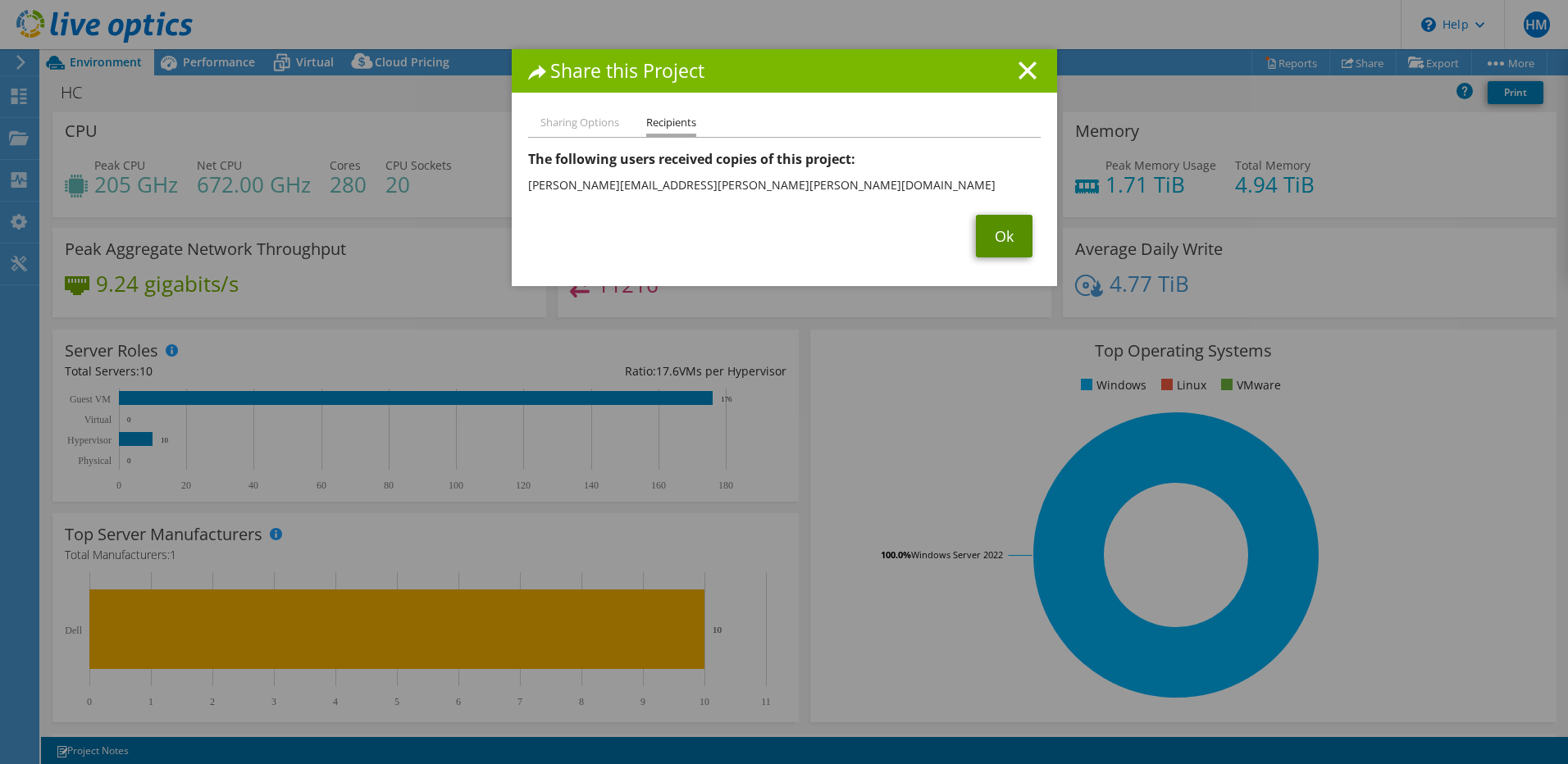
click at [992, 231] on link "Ok" at bounding box center [1004, 236] width 56 height 43
